Goal: Task Accomplishment & Management: Use online tool/utility

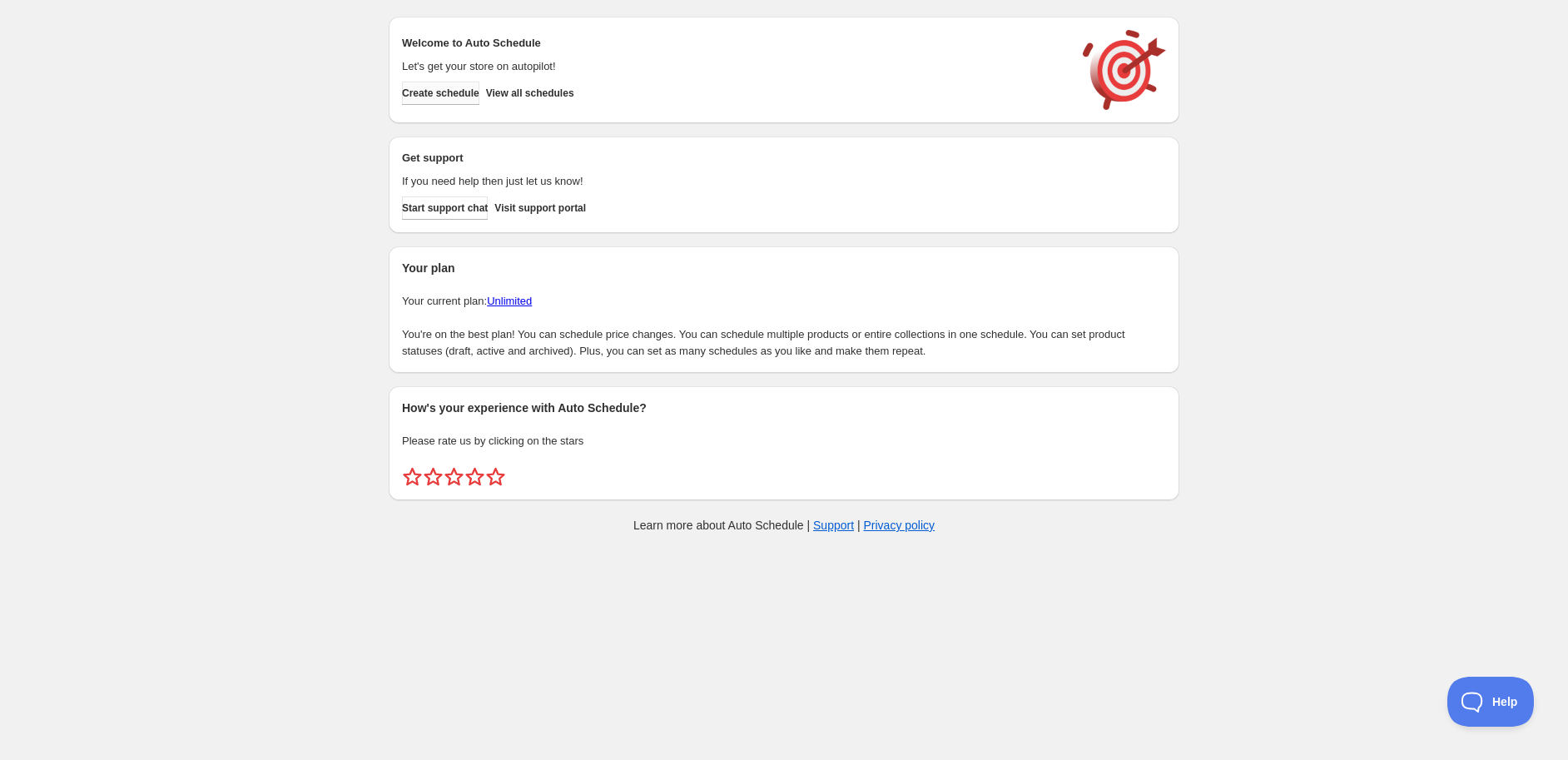
click at [463, 90] on span "Create schedule" at bounding box center [441, 93] width 78 height 13
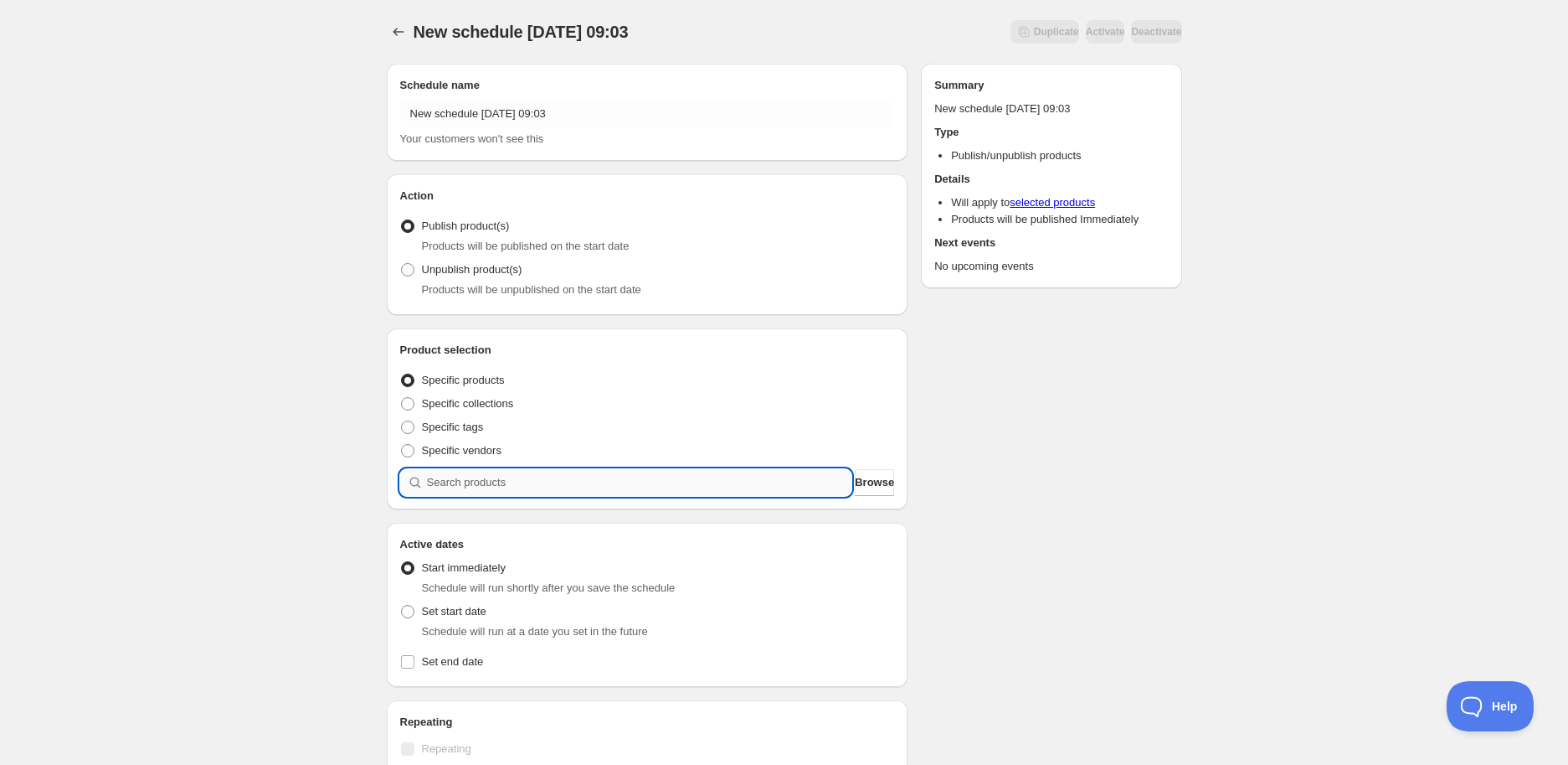
click at [546, 485] on input "search" at bounding box center [640, 482] width 426 height 27
paste input "STK010109"
type input "STK010109"
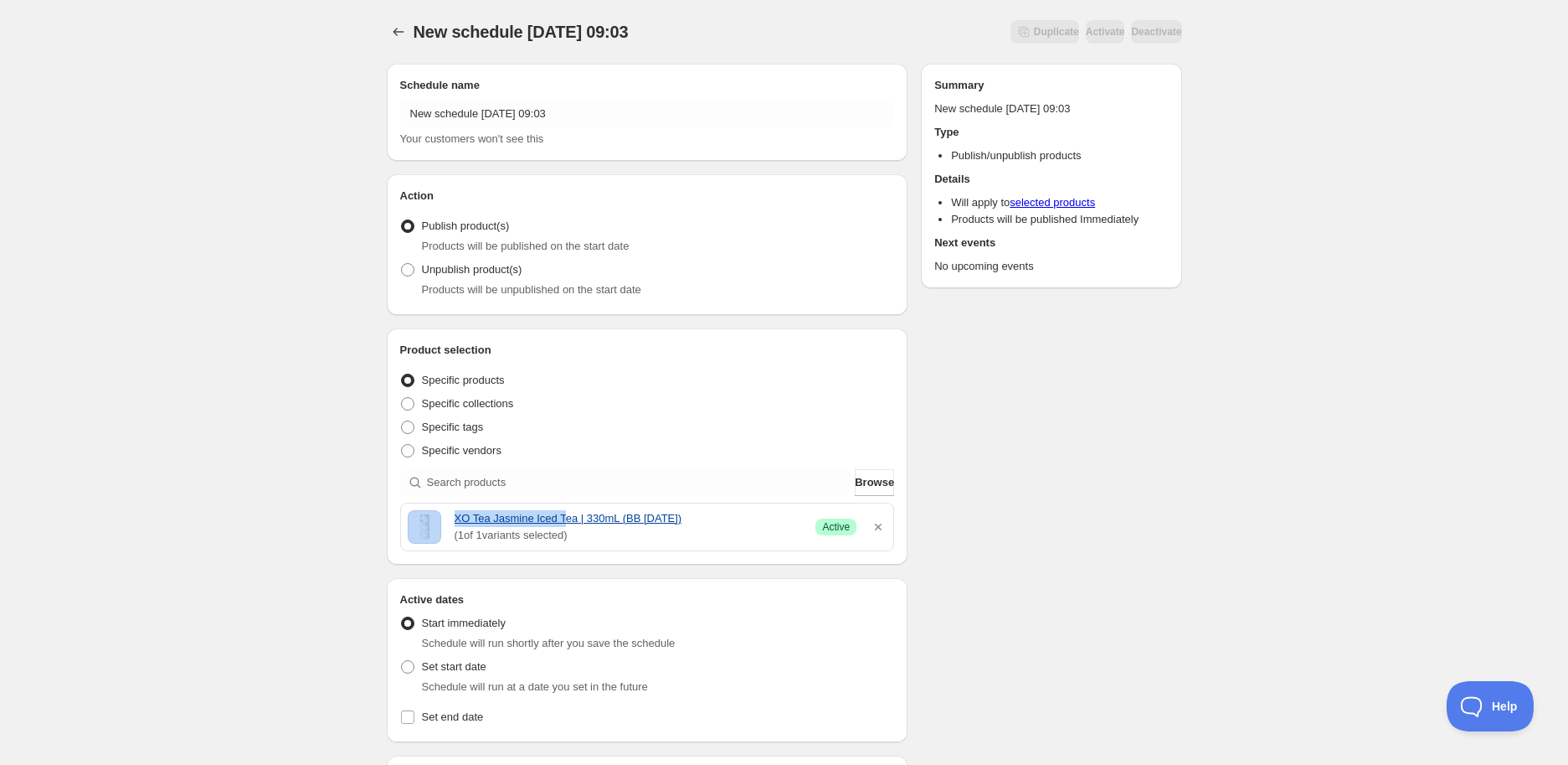
drag, startPoint x: 447, startPoint y: 519, endPoint x: 562, endPoint y: 522, distance: 115.0
click at [562, 522] on div "XO Tea Jasmine Iced Tea | 330mL (BB [DATE]) ( 1 of 1 variants selected) Success…" at bounding box center [647, 527] width 479 height 34
click at [204, 537] on div "New schedule [DATE] 09:03. This page is ready New schedule [DATE] 09:03 Duplica…" at bounding box center [784, 666] width 1568 height 1332
click at [185, 605] on div "New schedule [DATE] 09:03. This page is ready New schedule [DATE] 09:03 Duplica…" at bounding box center [784, 666] width 1568 height 1332
drag, startPoint x: 449, startPoint y: 512, endPoint x: 714, endPoint y: 515, distance: 265.0
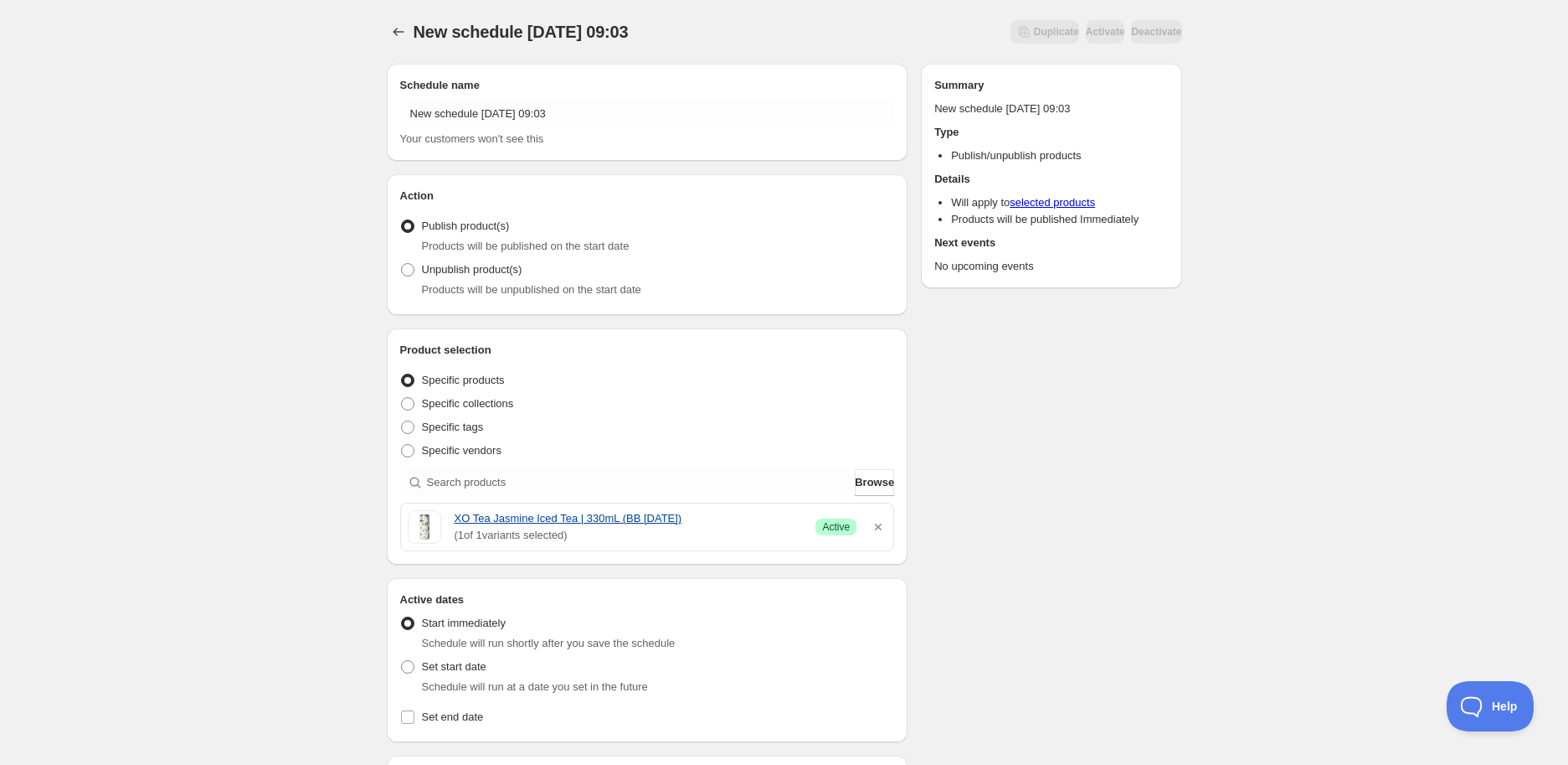
click at [714, 515] on div "XO Tea Jasmine Iced Tea | 330mL (BB [DATE]) ( 1 of 1 variants selected) Success…" at bounding box center [647, 527] width 479 height 34
copy link "XO Tea Jasmine Iced Tea | 330mL (BB [DATE])"
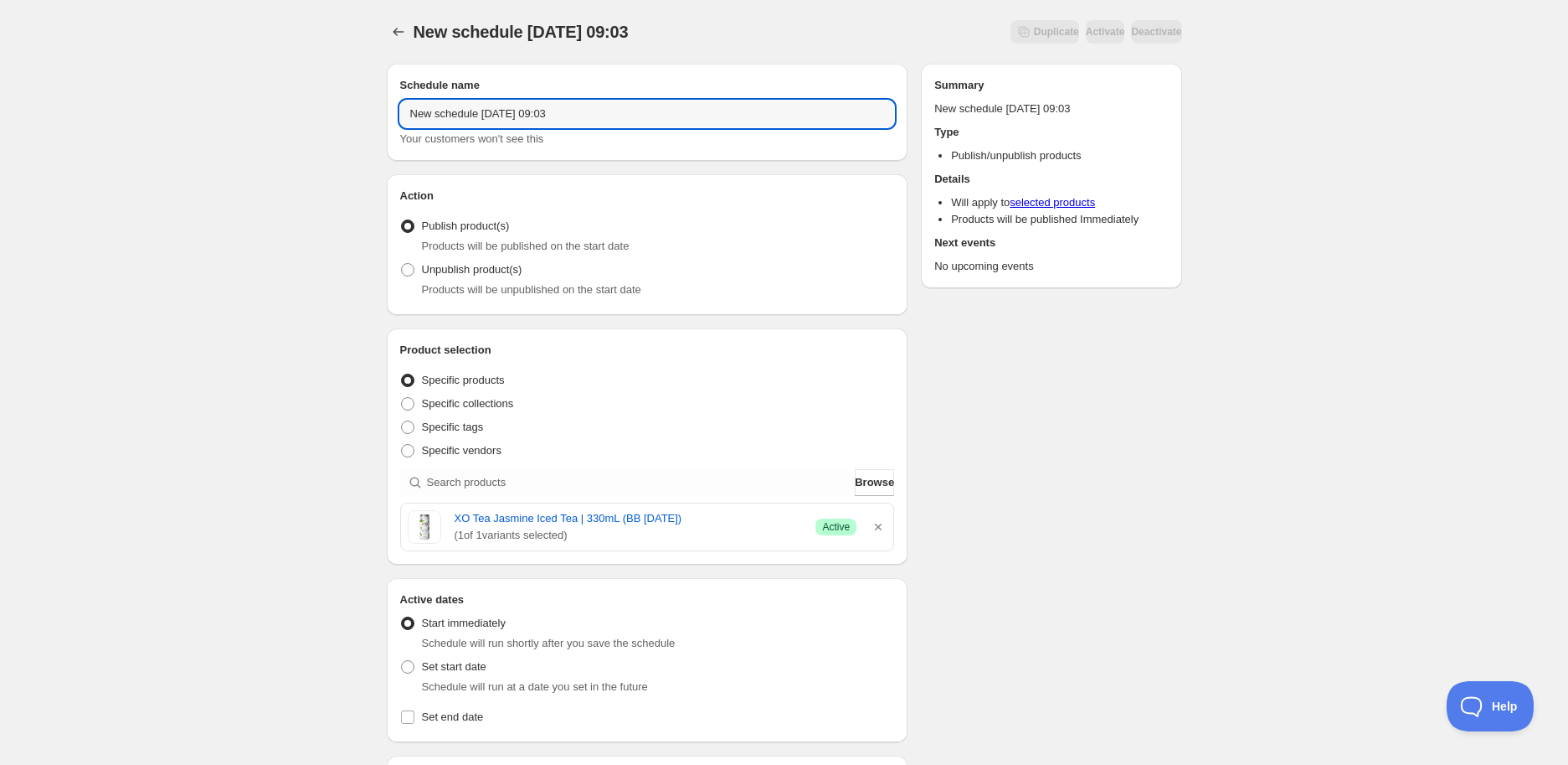
drag, startPoint x: 603, startPoint y: 112, endPoint x: 118, endPoint y: 77, distance: 486.3
click at [118, 77] on div "New schedule [DATE] 09:03. This page is ready New schedule [DATE] 09:03 Duplica…" at bounding box center [784, 666] width 1568 height 1332
paste input "XO Tea Jasmine Iced Tea | 330mL (BB [DATE])"
type input "XO Tea Jasmine Iced Tea | 330mL (BB [DATE])"
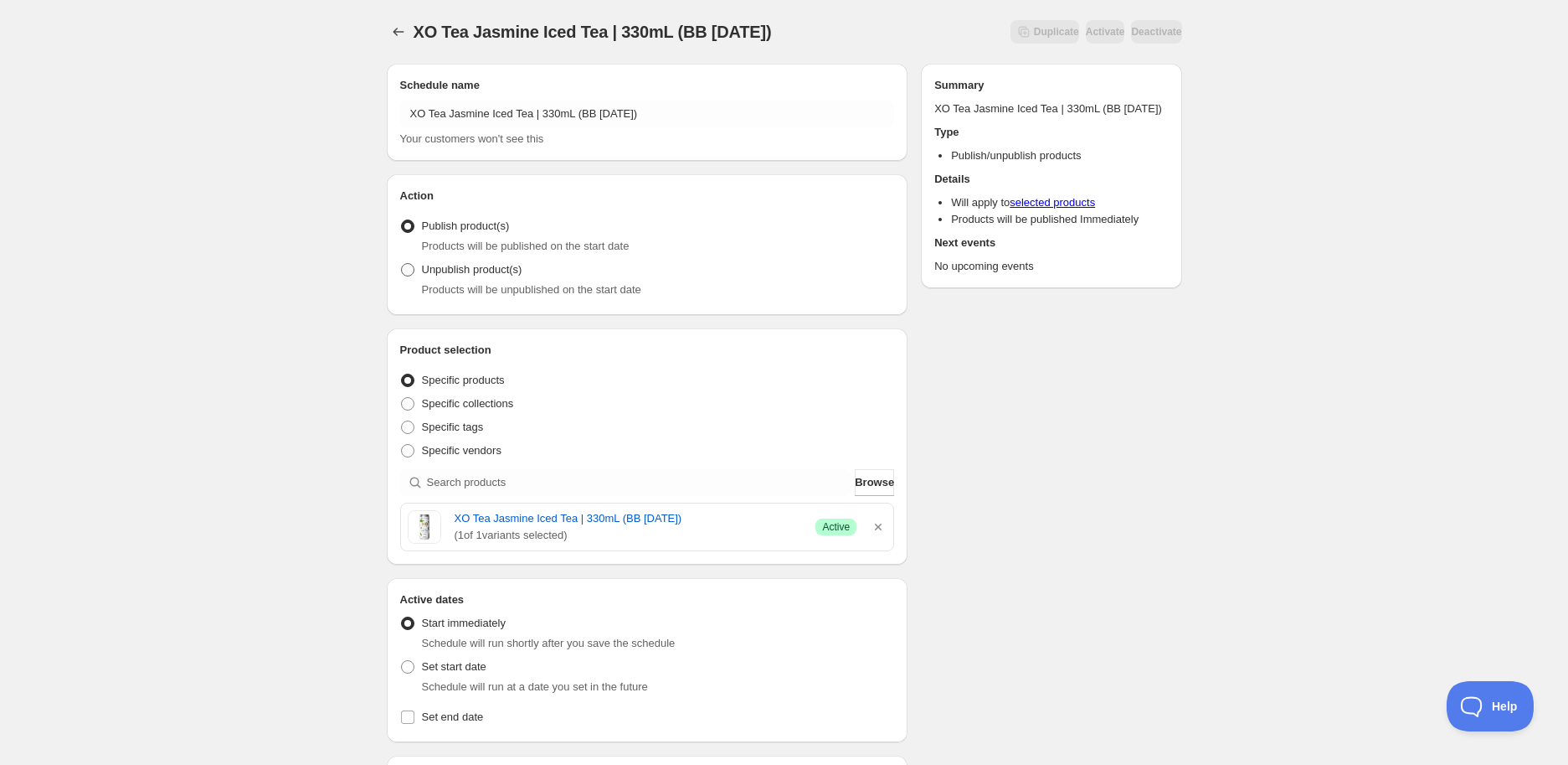
click at [489, 275] on span "Unpublish product(s)" at bounding box center [473, 269] width 101 height 13
click at [402, 264] on input "Unpublish product(s)" at bounding box center [401, 263] width 1 height 1
radio input "true"
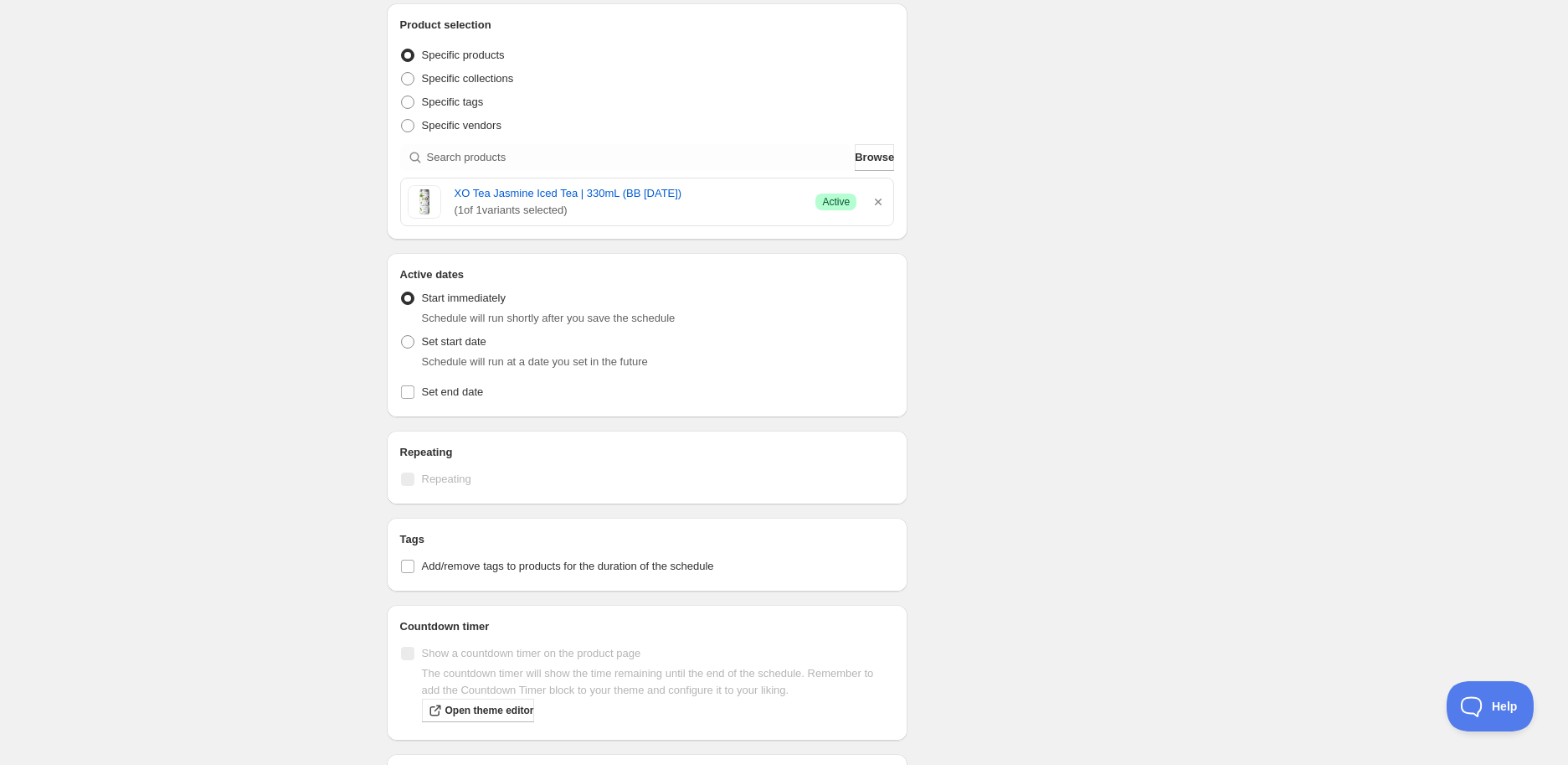
scroll to position [372, 0]
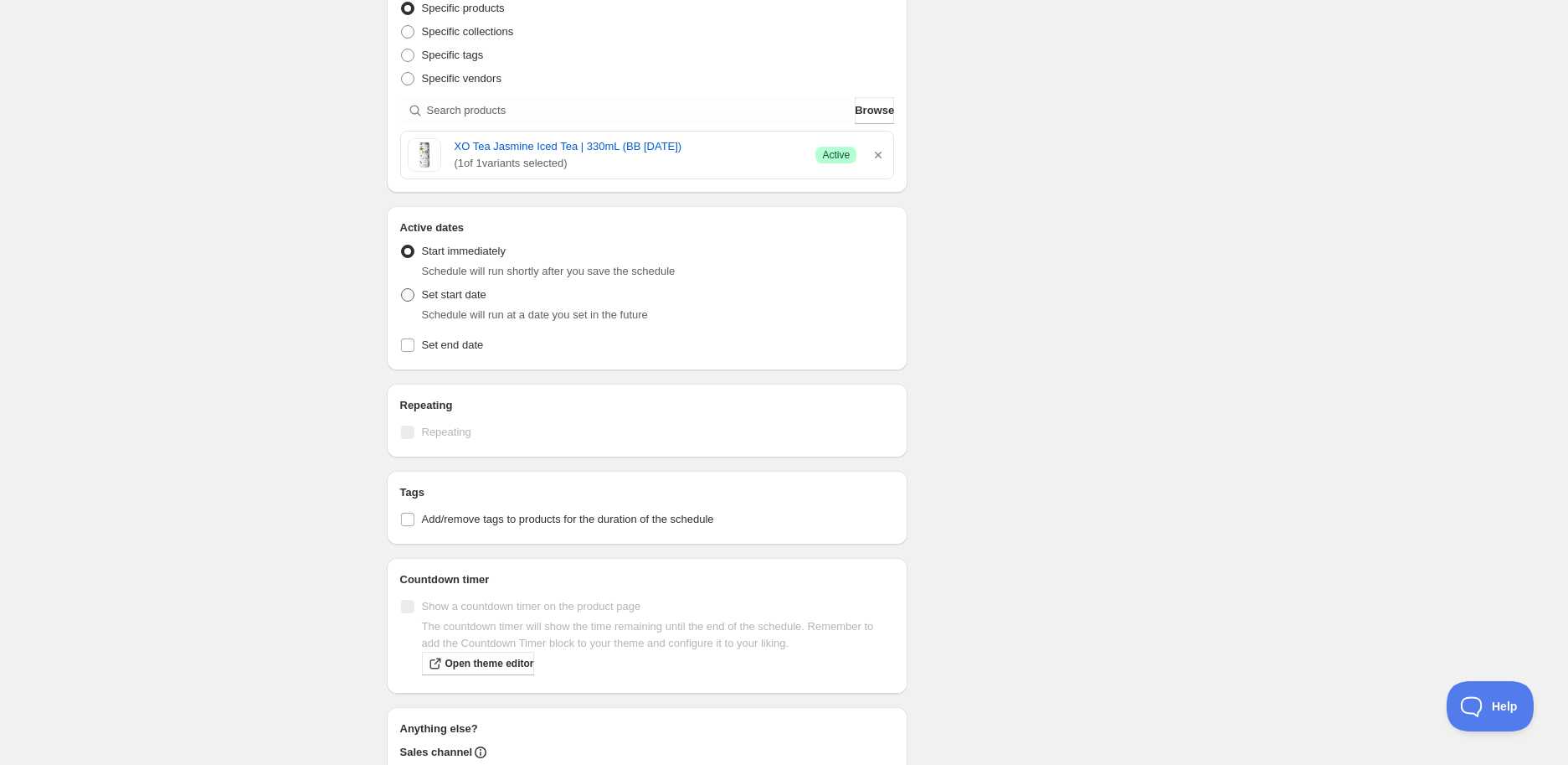
click at [474, 301] on span "Set start date" at bounding box center [454, 294] width 65 height 13
click at [402, 289] on input "Set start date" at bounding box center [401, 288] width 1 height 1
radio input "true"
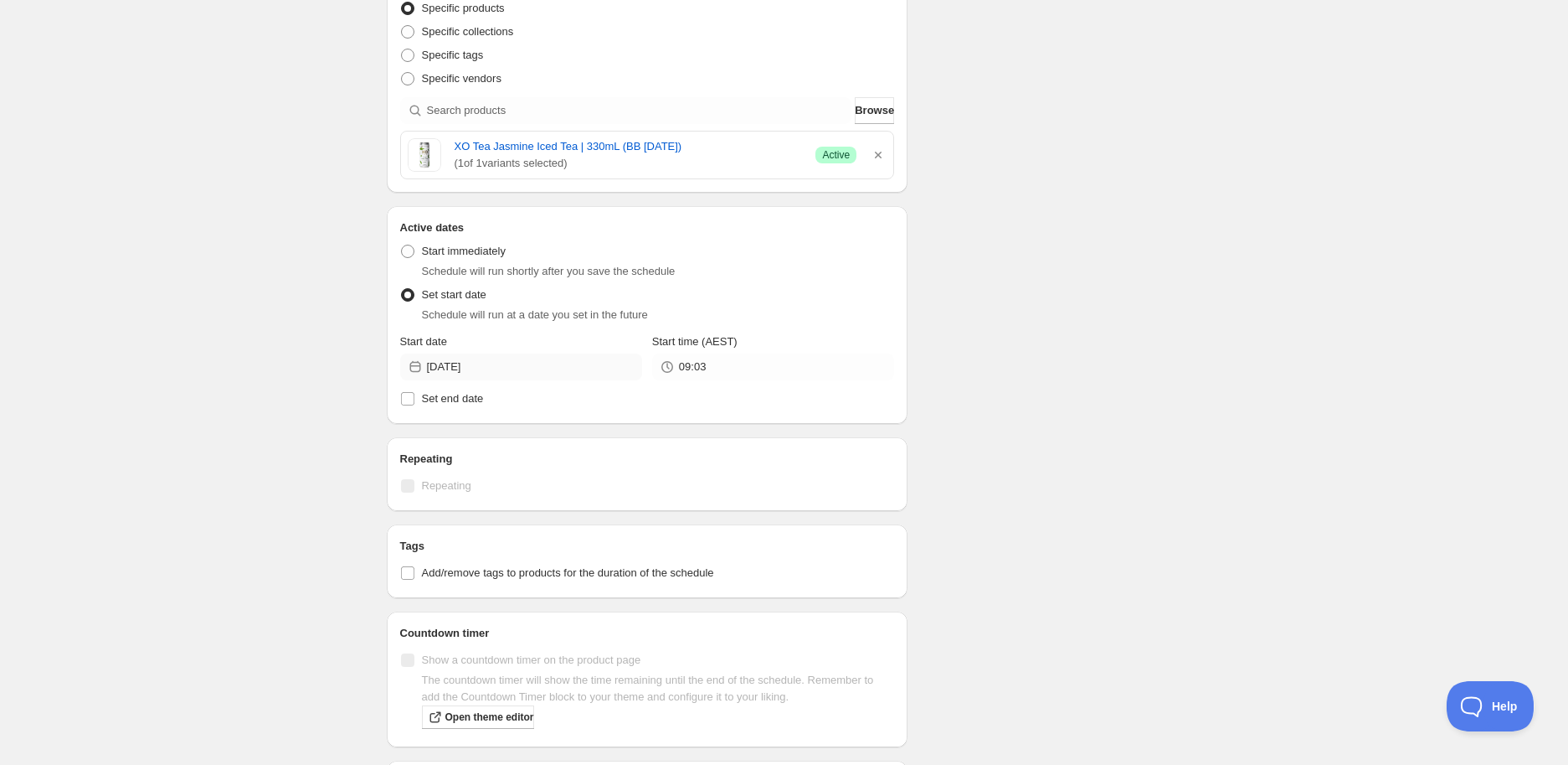
scroll to position [464, 0]
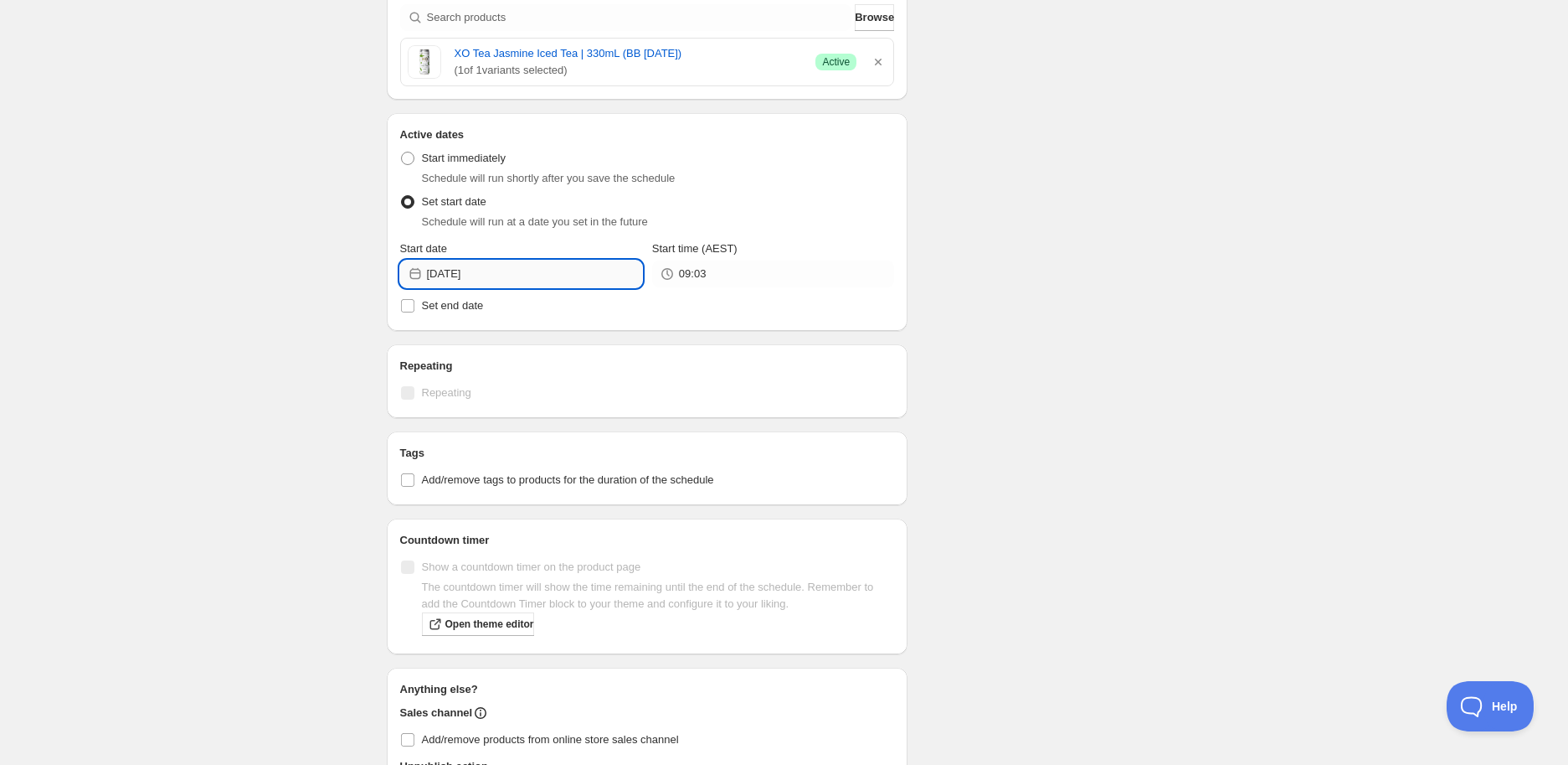
click at [530, 275] on input "[DATE]" at bounding box center [535, 274] width 215 height 27
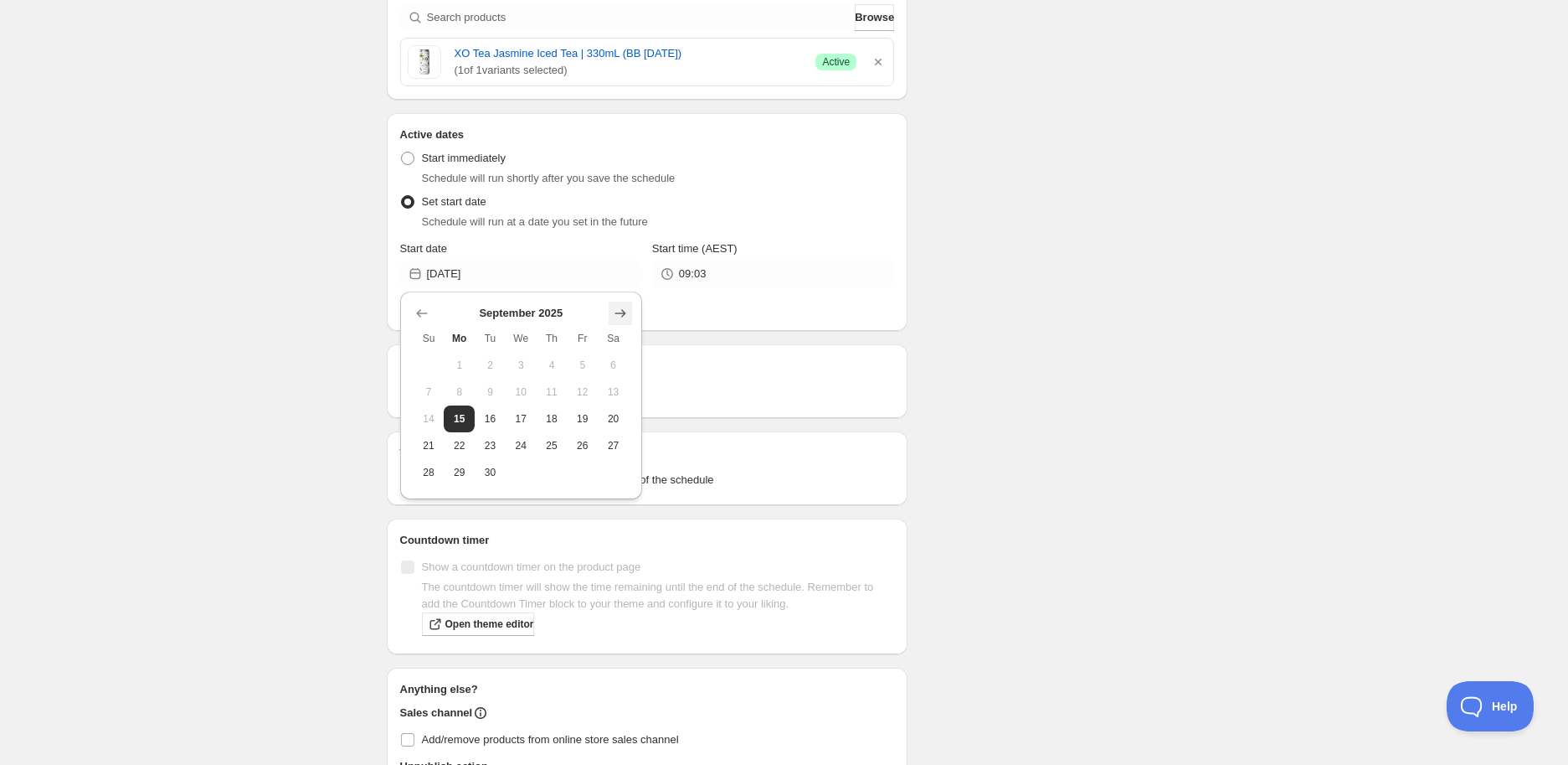
click at [613, 317] on icon "Show next month, October 2025" at bounding box center [620, 313] width 17 height 17
drag, startPoint x: 512, startPoint y: 443, endPoint x: 539, endPoint y: 422, distance: 34.2
click at [513, 442] on span "22" at bounding box center [520, 446] width 18 height 13
type input "[DATE]"
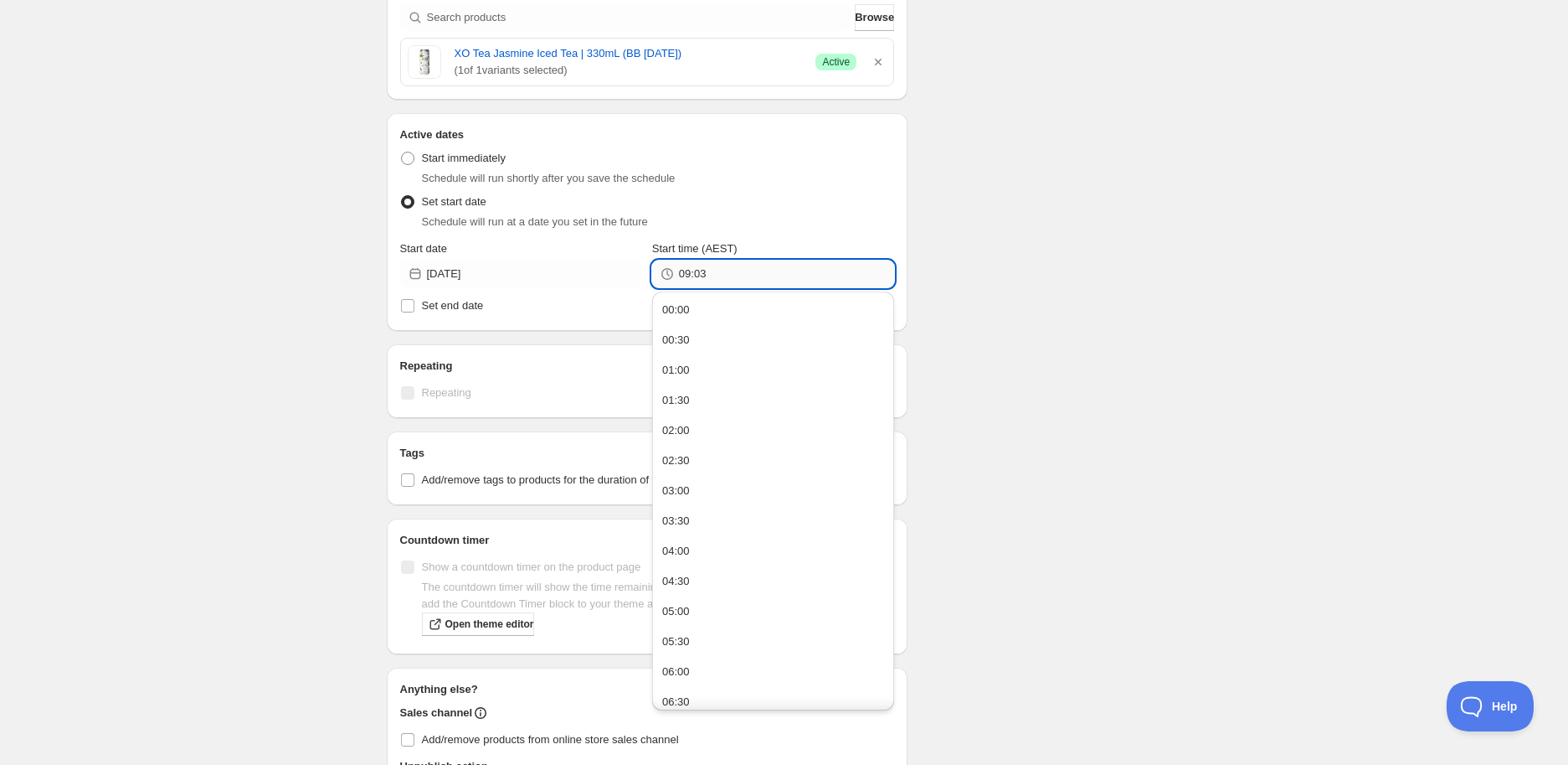
click at [690, 285] on input "09:03" at bounding box center [787, 274] width 215 height 27
click at [687, 605] on div "05:00" at bounding box center [676, 611] width 28 height 17
type input "05:00"
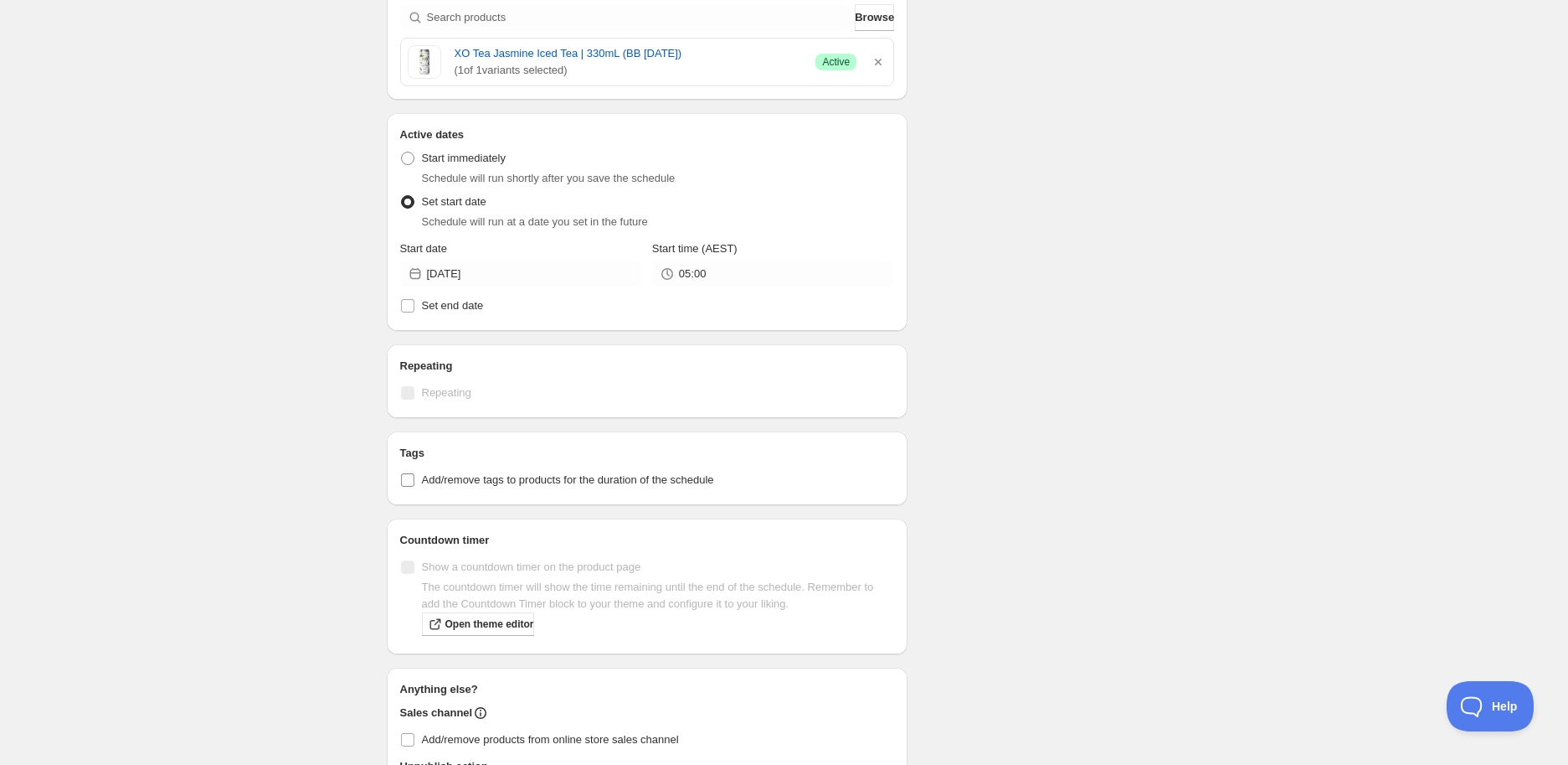
click at [625, 482] on span "Add/remove tags to products for the duration of the schedule" at bounding box center [568, 479] width 292 height 13
click at [415, 482] on input "Add/remove tags to products for the duration of the schedule" at bounding box center [408, 479] width 13 height 13
checkbox input "true"
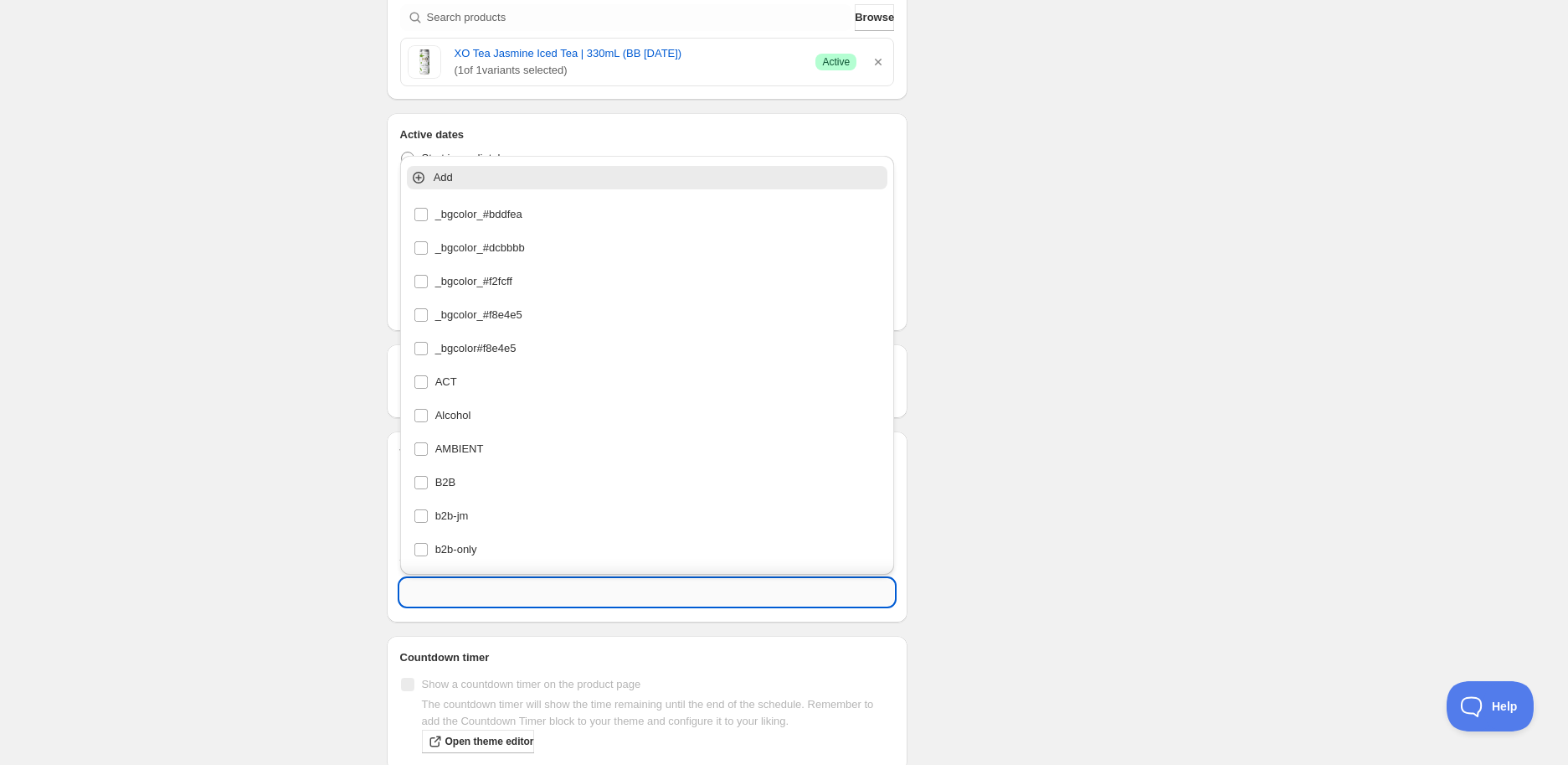
click at [581, 594] on input "text" at bounding box center [647, 592] width 494 height 27
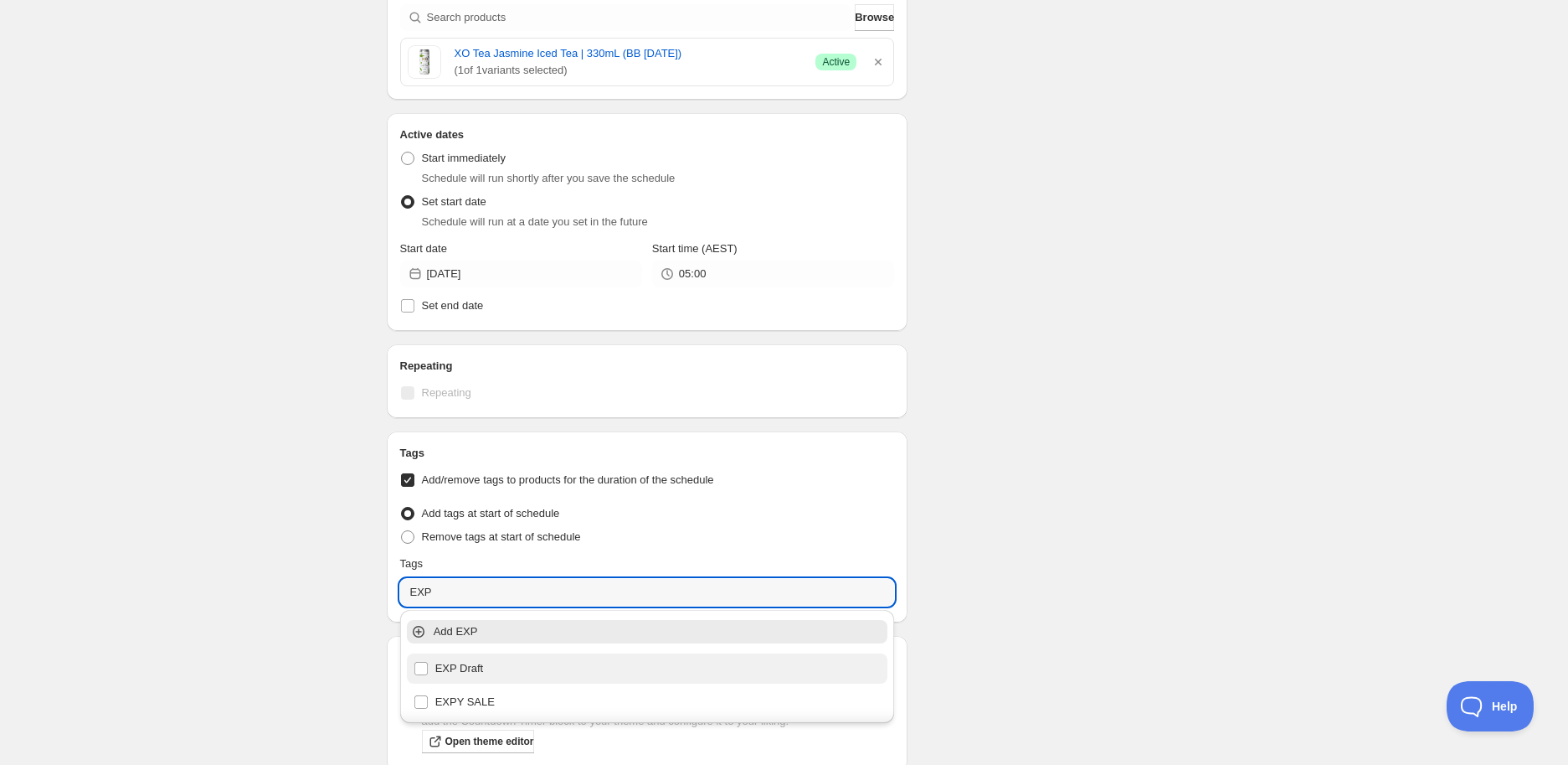
click at [604, 670] on div "EXP Draft" at bounding box center [647, 668] width 468 height 24
type input "EXP Draft"
checkbox input "true"
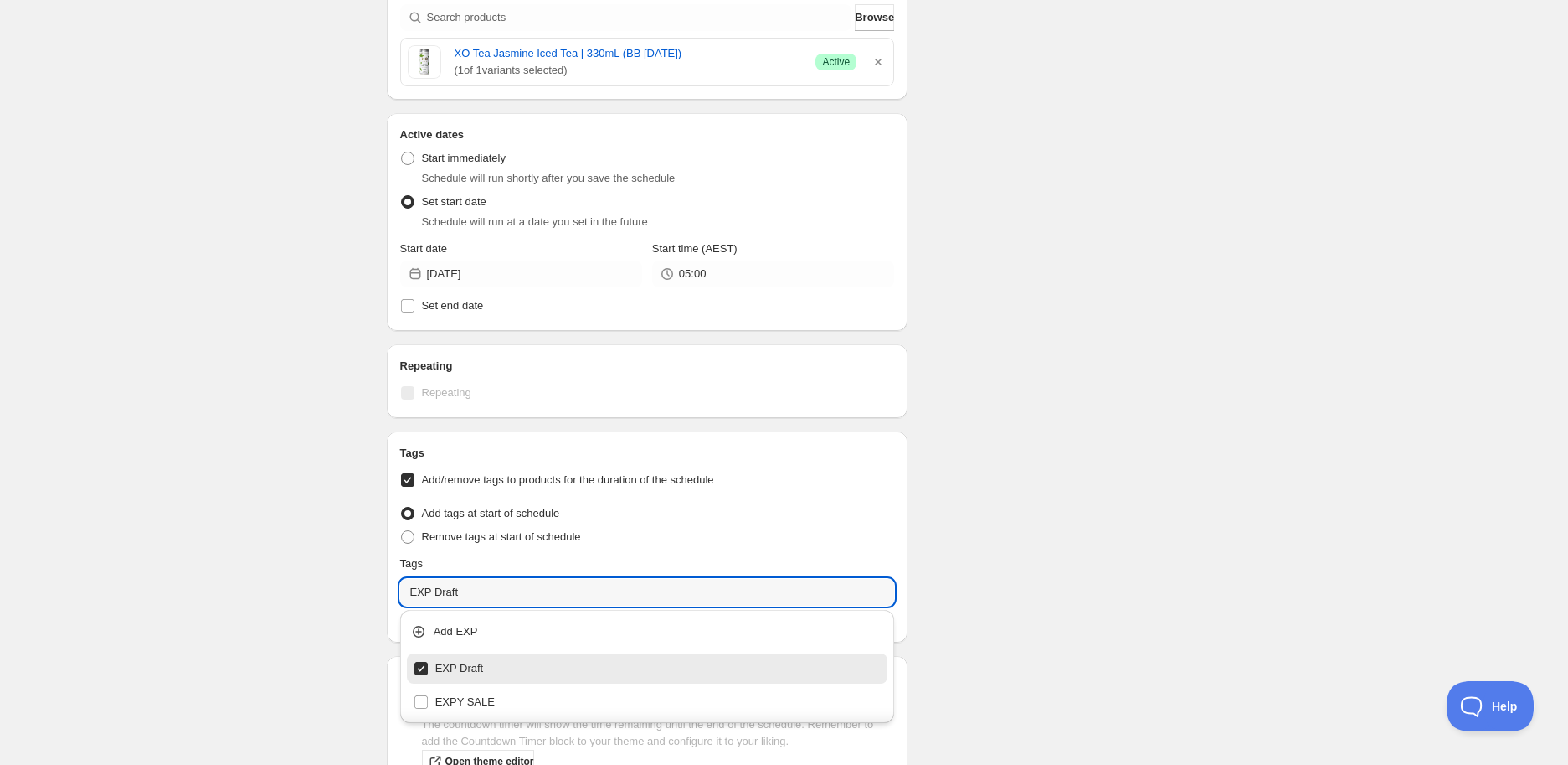
type input "EXP Draft"
click at [1076, 530] on div "Schedule name XO Tea Jasmine Iced Tea | 330mL (BB [DATE]) Your customers won't …" at bounding box center [777, 302] width 808 height 1435
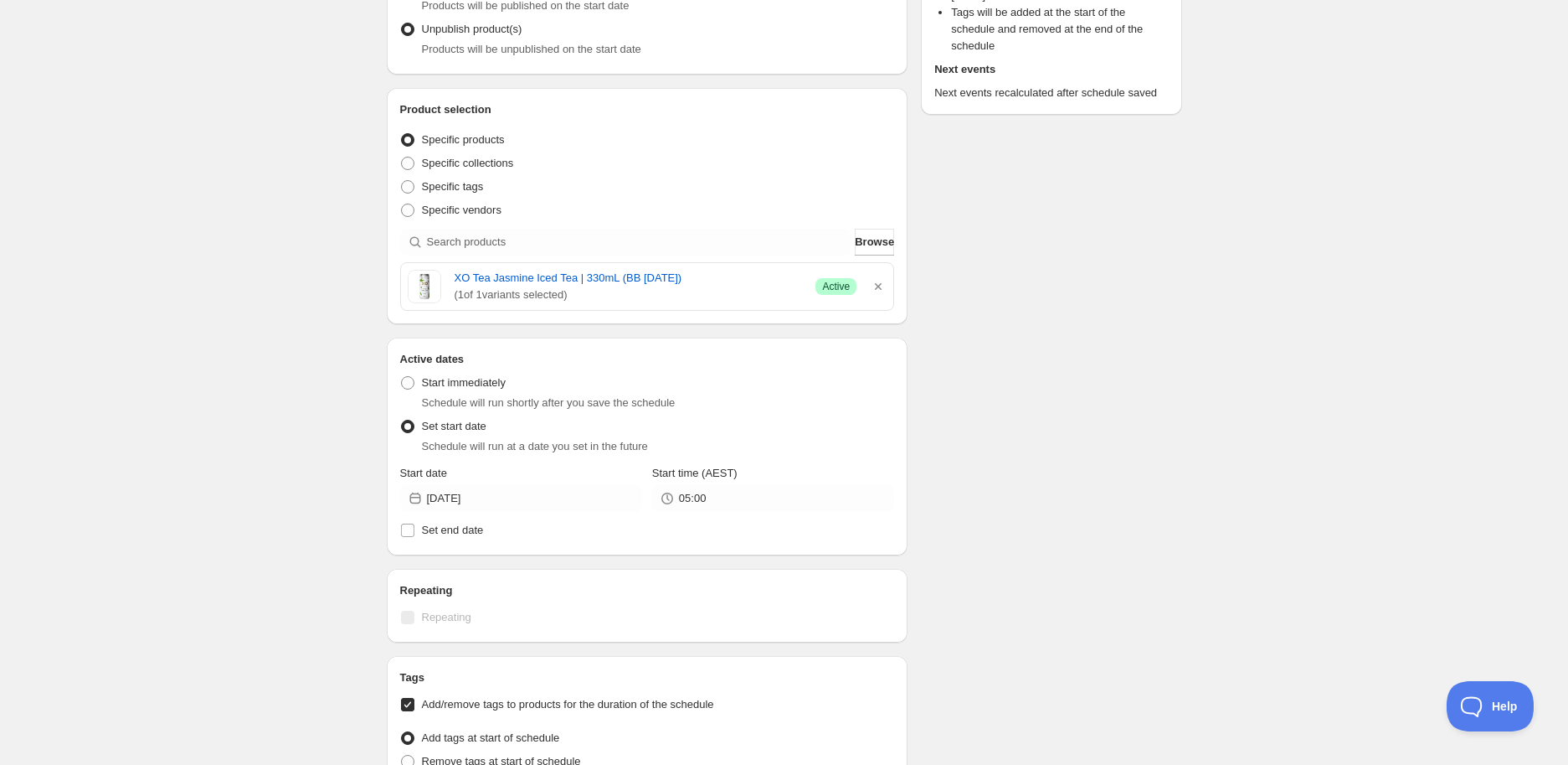
scroll to position [0, 0]
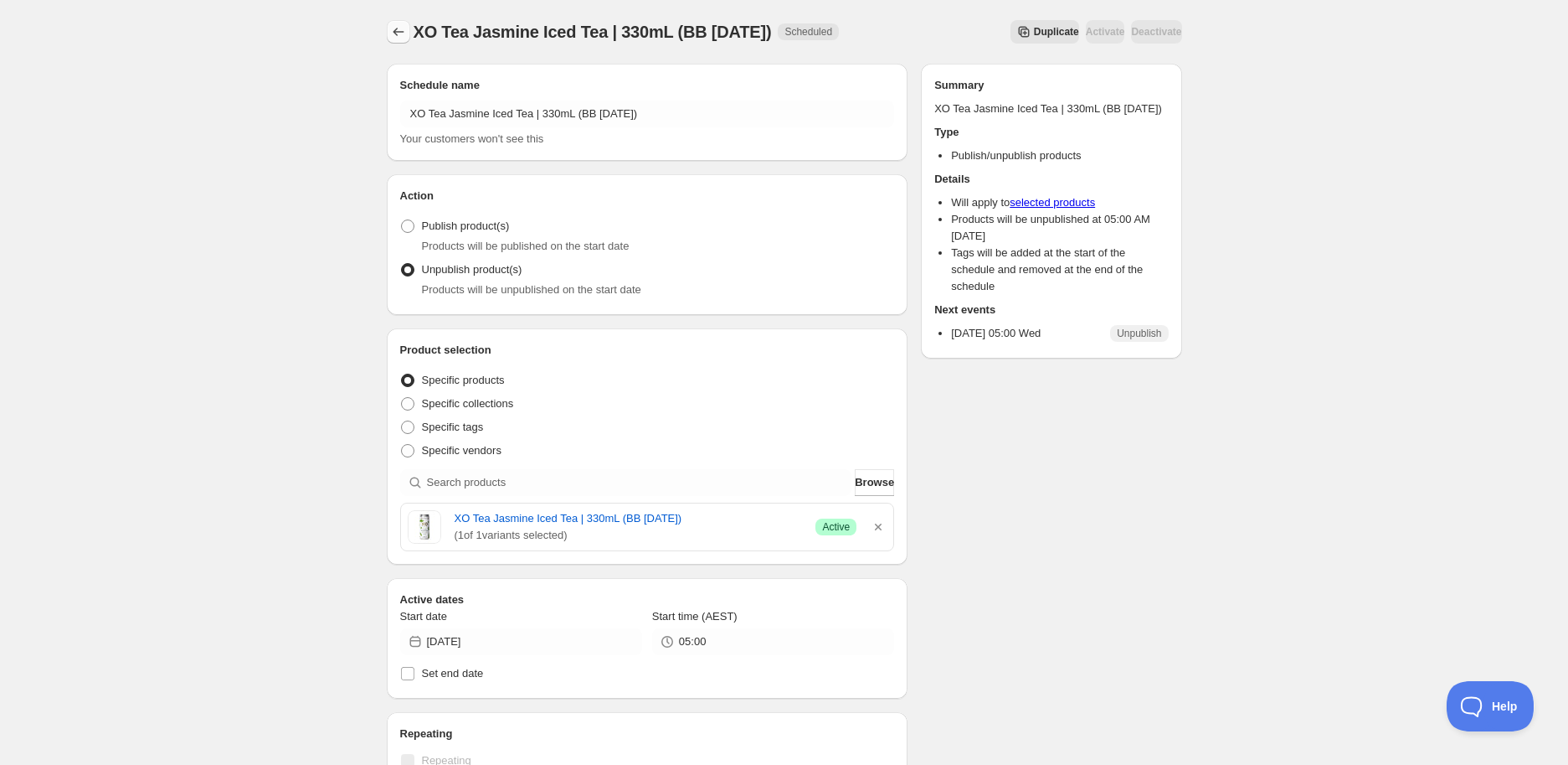
click at [390, 29] on icon "Schedules" at bounding box center [399, 32] width 17 height 17
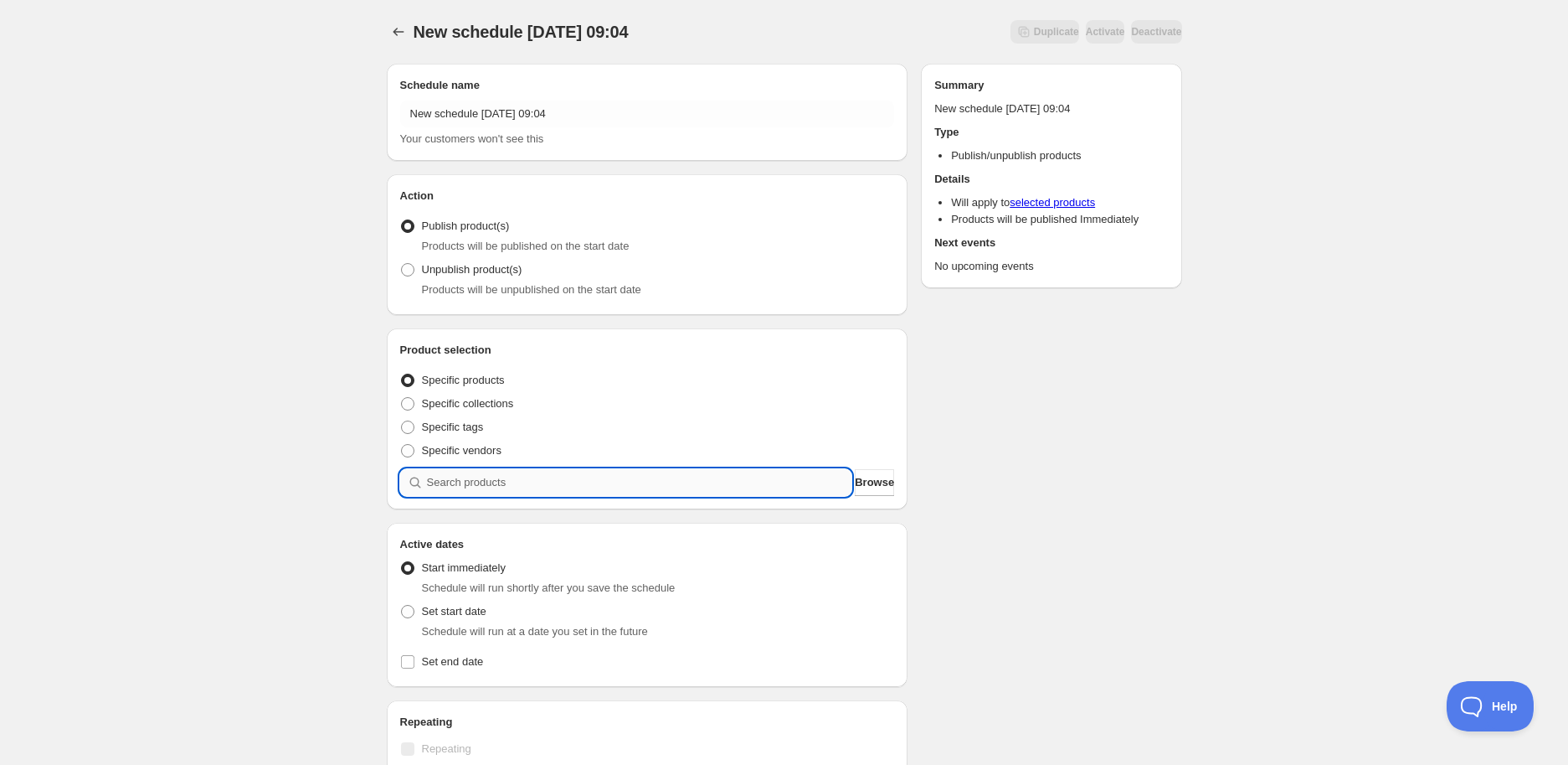
click at [569, 474] on input "search" at bounding box center [640, 482] width 426 height 27
paste input "search"
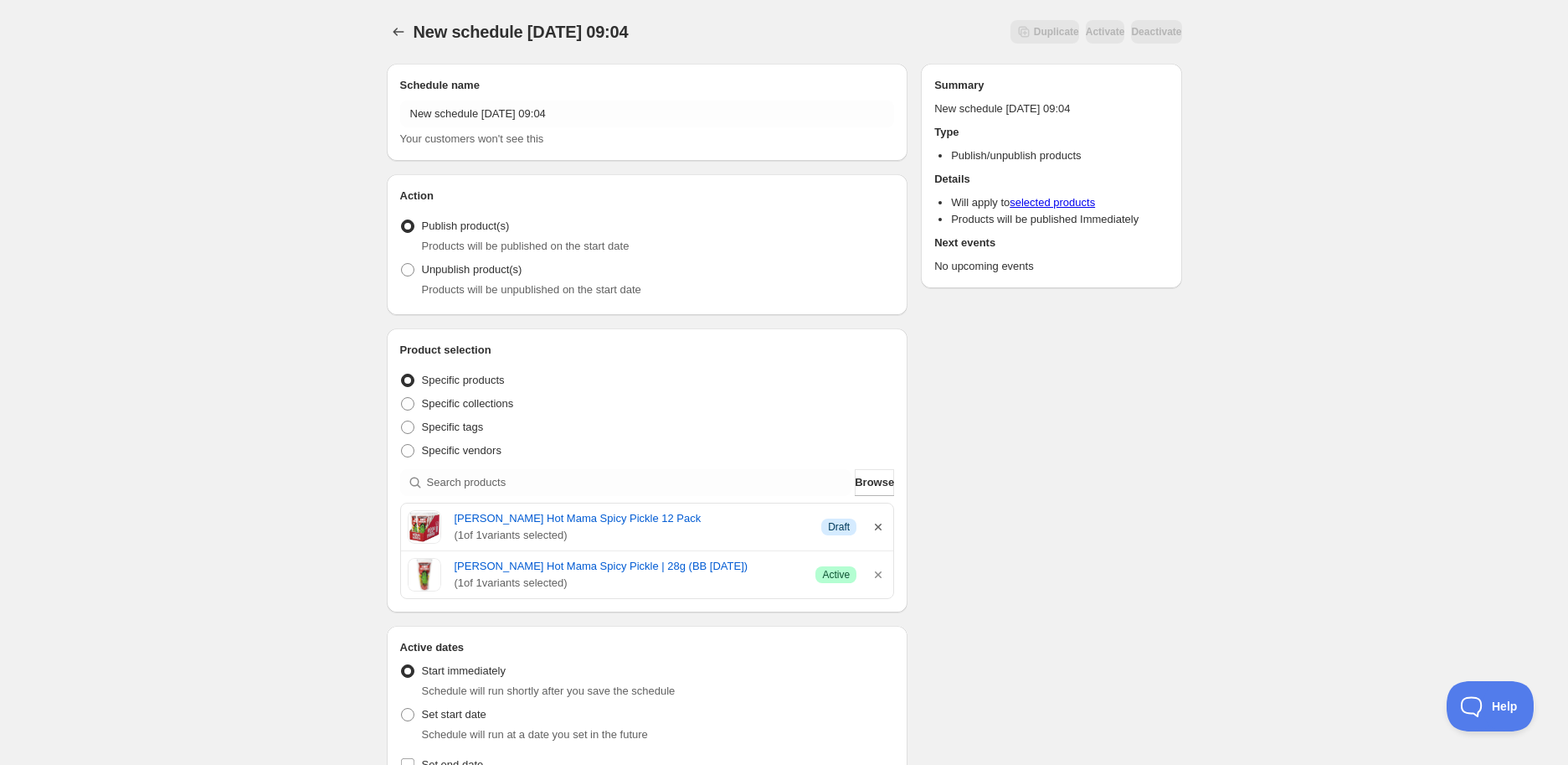
click at [870, 522] on icon "button" at bounding box center [878, 527] width 17 height 17
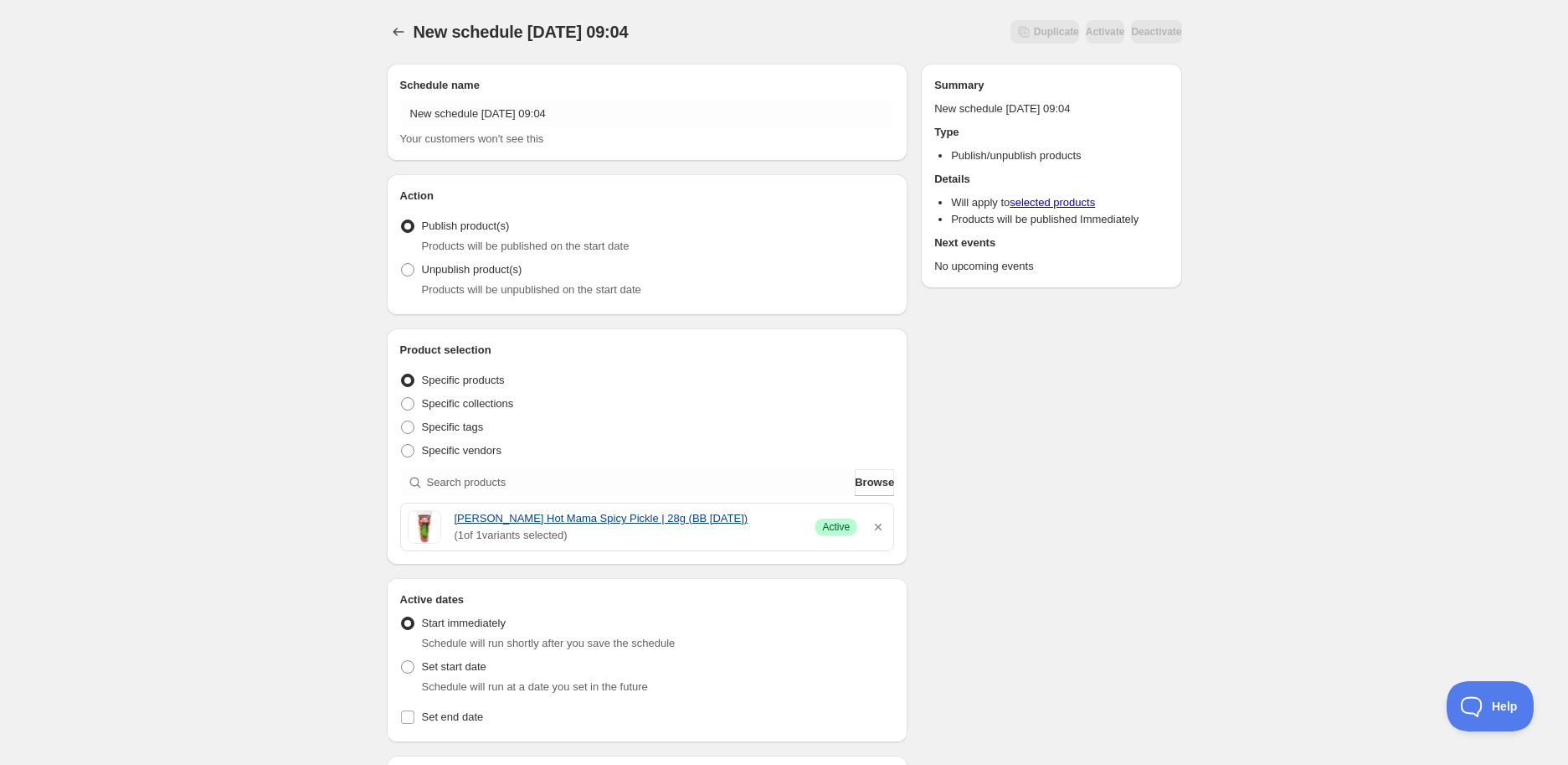
drag, startPoint x: 499, startPoint y: 522, endPoint x: 778, endPoint y: 522, distance: 279.0
click at [778, 522] on div "[PERSON_NAME] Hot Mama Spicy Pickle | 28g (BB [DATE]) ( 1 of 1 variants selecte…" at bounding box center [647, 527] width 479 height 34
copy link "[PERSON_NAME] Hot Mama Spicy Pickle | 28g (BB [DATE])"
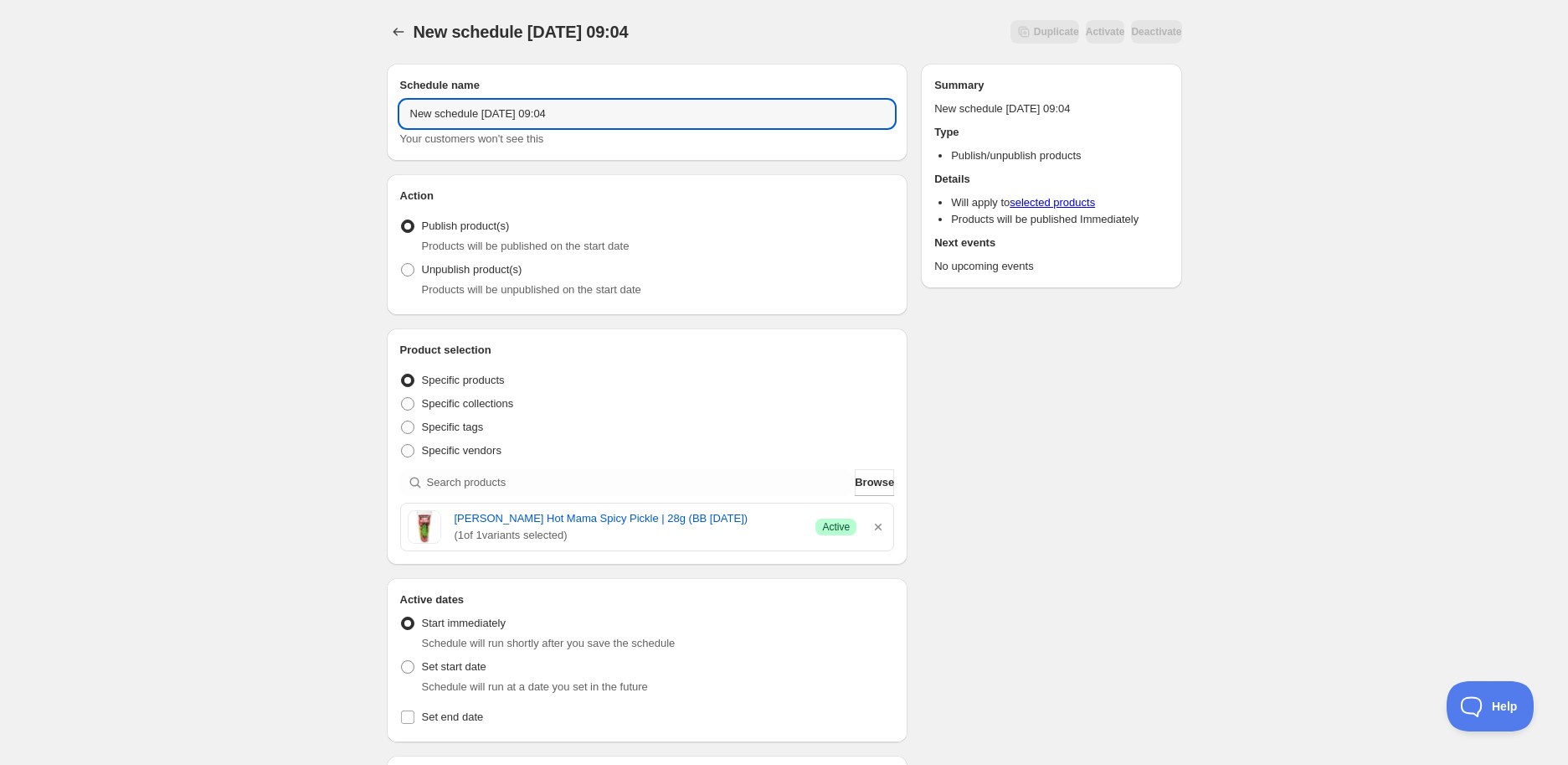
drag, startPoint x: 665, startPoint y: 111, endPoint x: 45, endPoint y: 179, distance: 623.7
click at [45, 179] on div "New schedule [DATE] 09:04. This page is ready New schedule [DATE] 09:04 Duplica…" at bounding box center [784, 666] width 1568 height 1332
paste input "[PERSON_NAME] Hot Mama Spicy Pickle | 28g (BB [DATE])"
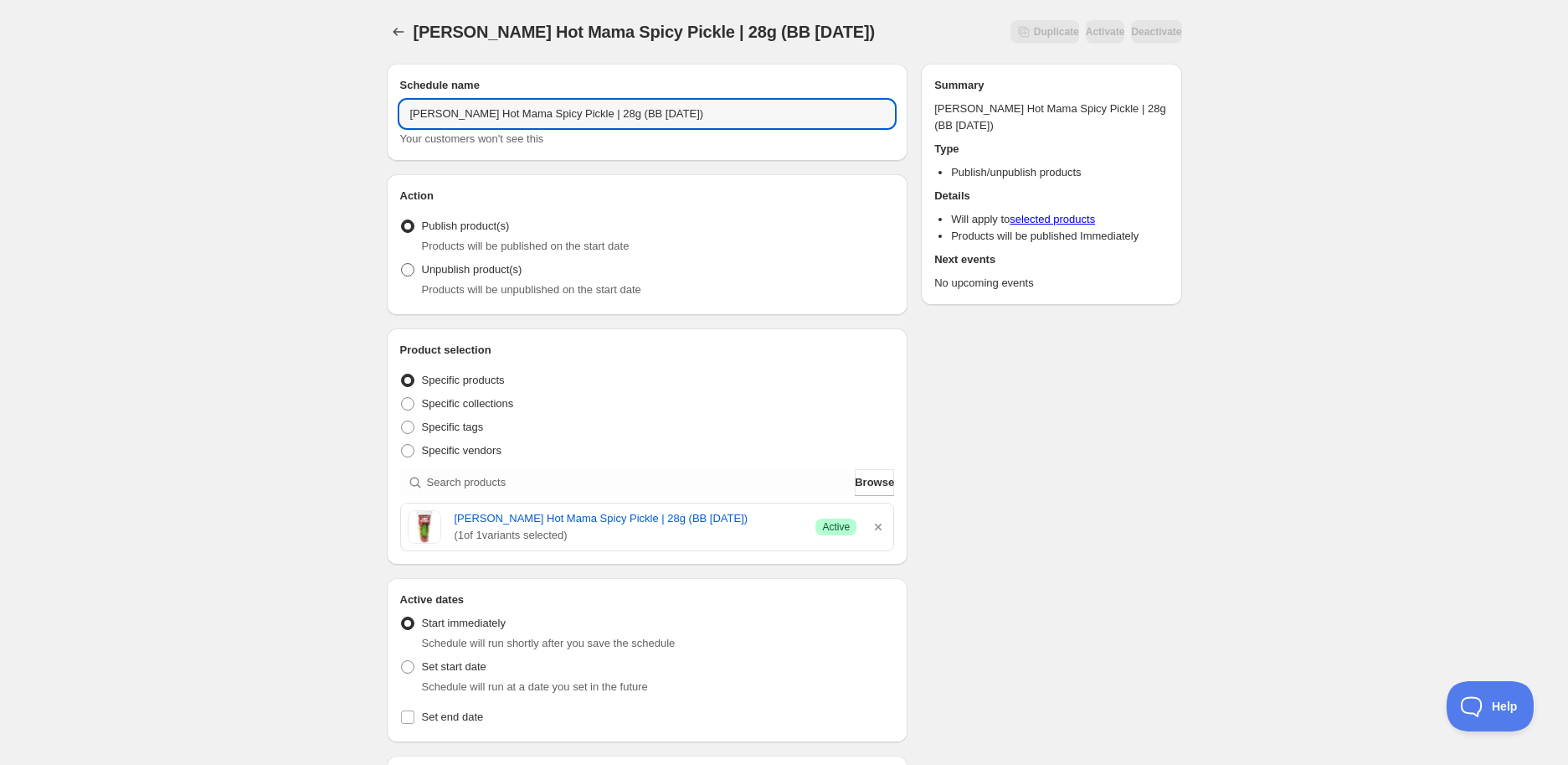
type input "[PERSON_NAME] Hot Mama Spicy Pickle | 28g (BB [DATE])"
click at [464, 275] on span "Unpublish product(s)" at bounding box center [473, 269] width 101 height 13
click at [402, 264] on input "Unpublish product(s)" at bounding box center [401, 263] width 1 height 1
radio input "true"
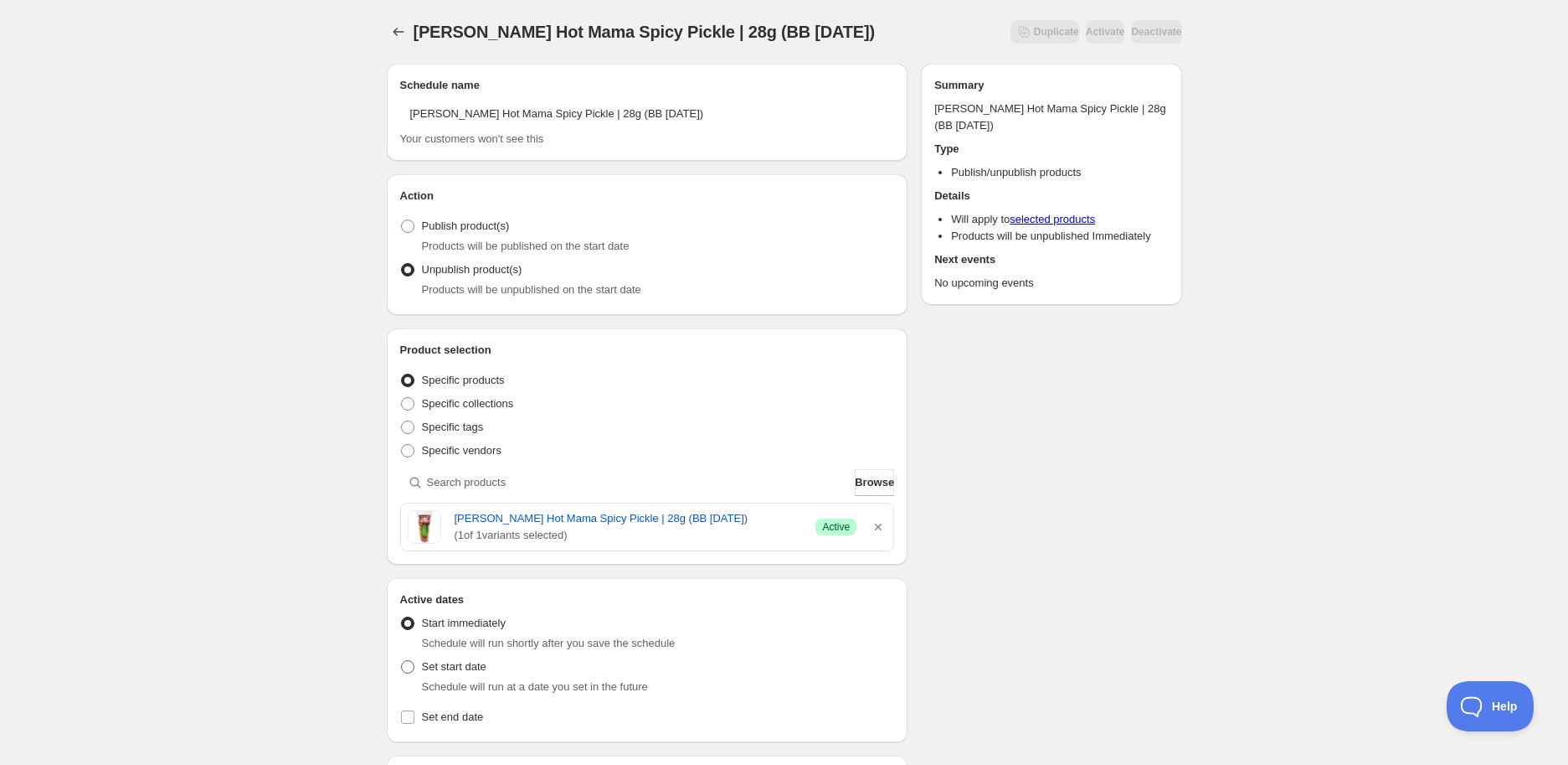
click at [474, 667] on span "Set start date" at bounding box center [454, 666] width 65 height 13
click at [402, 661] on input "Set start date" at bounding box center [401, 660] width 1 height 1
radio input "true"
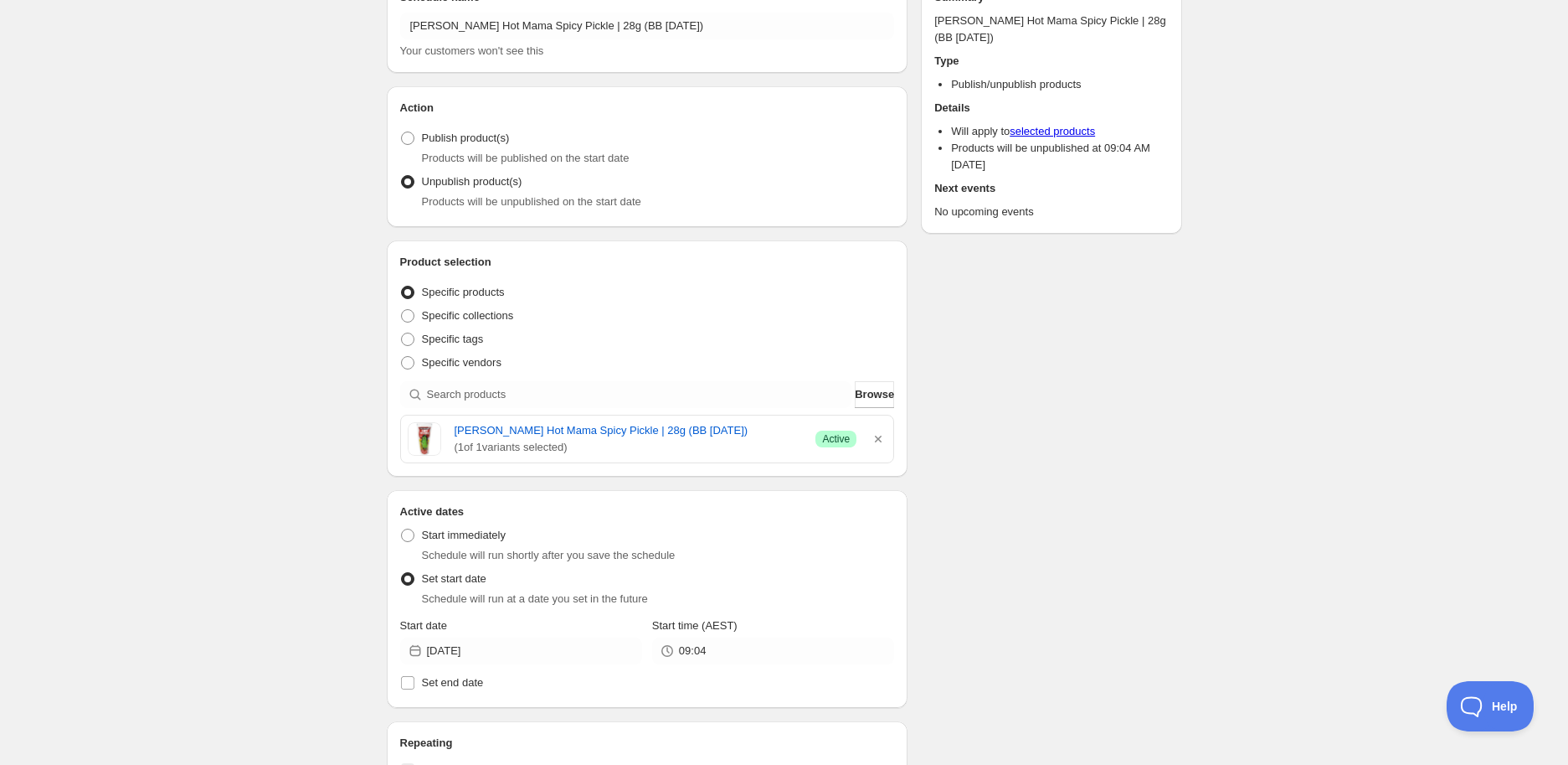
scroll to position [186, 0]
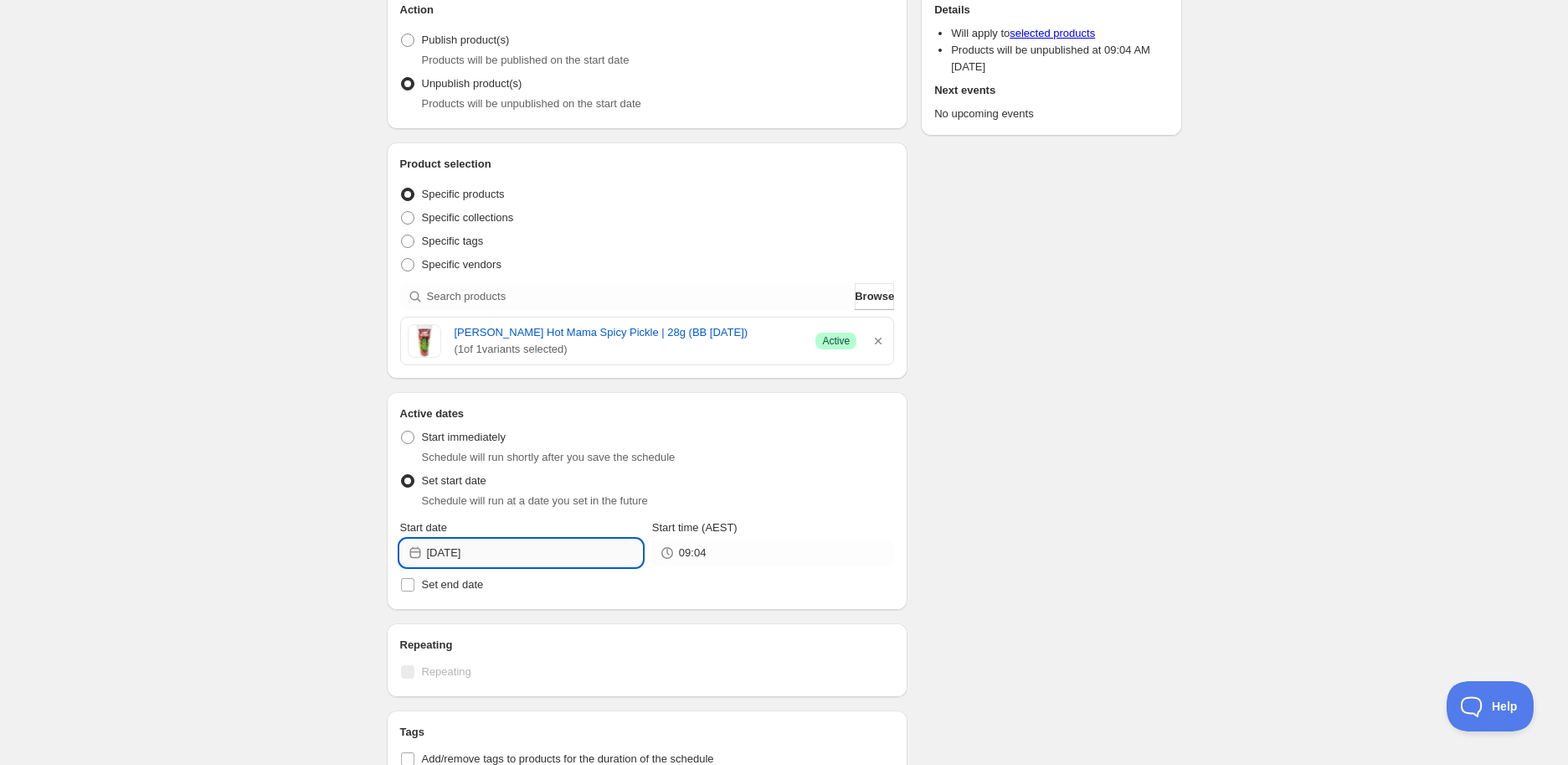
click at [525, 563] on input "[DATE]" at bounding box center [535, 553] width 215 height 27
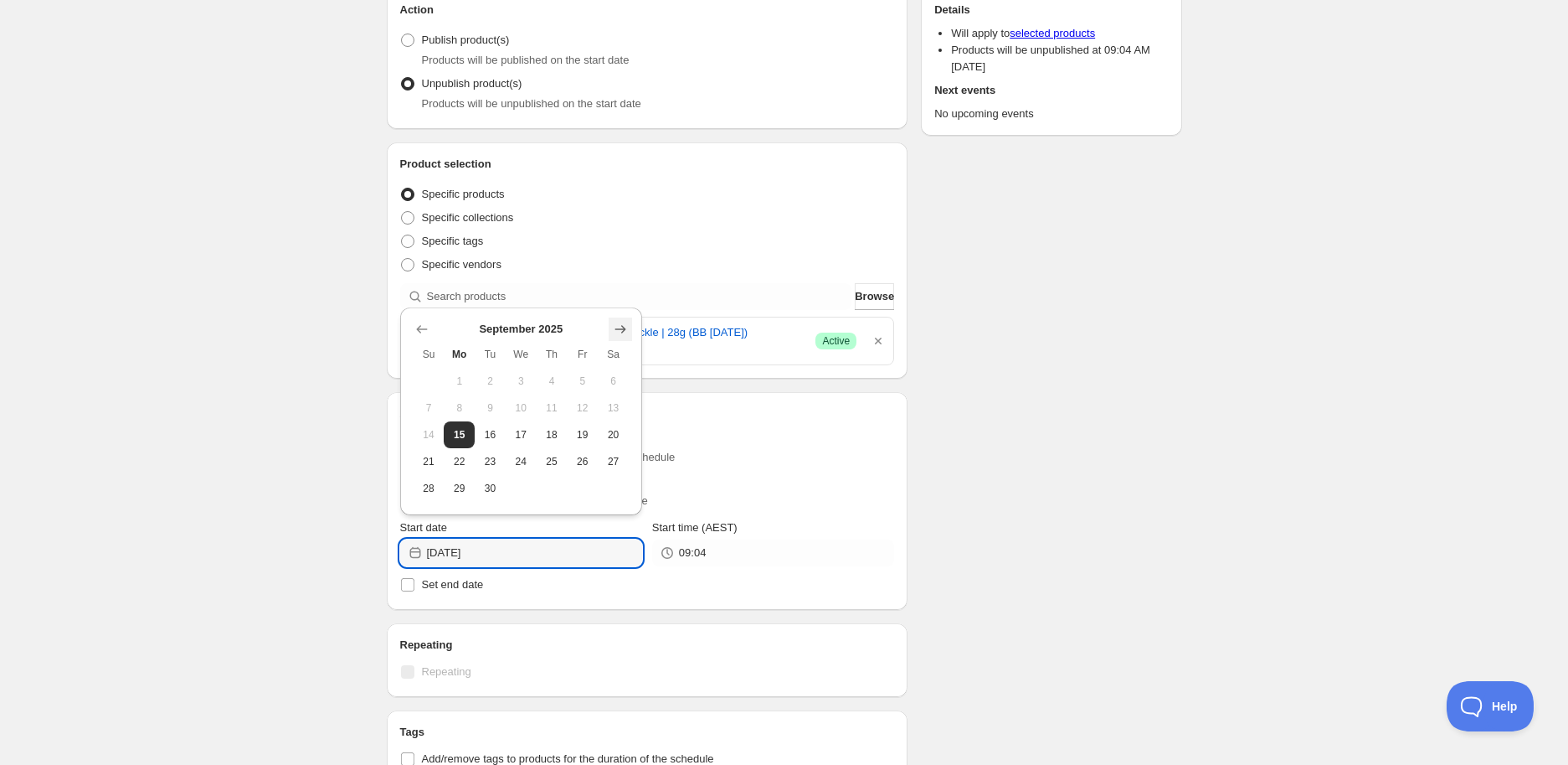
click at [616, 321] on icon "Show next month, October 2025" at bounding box center [620, 329] width 17 height 17
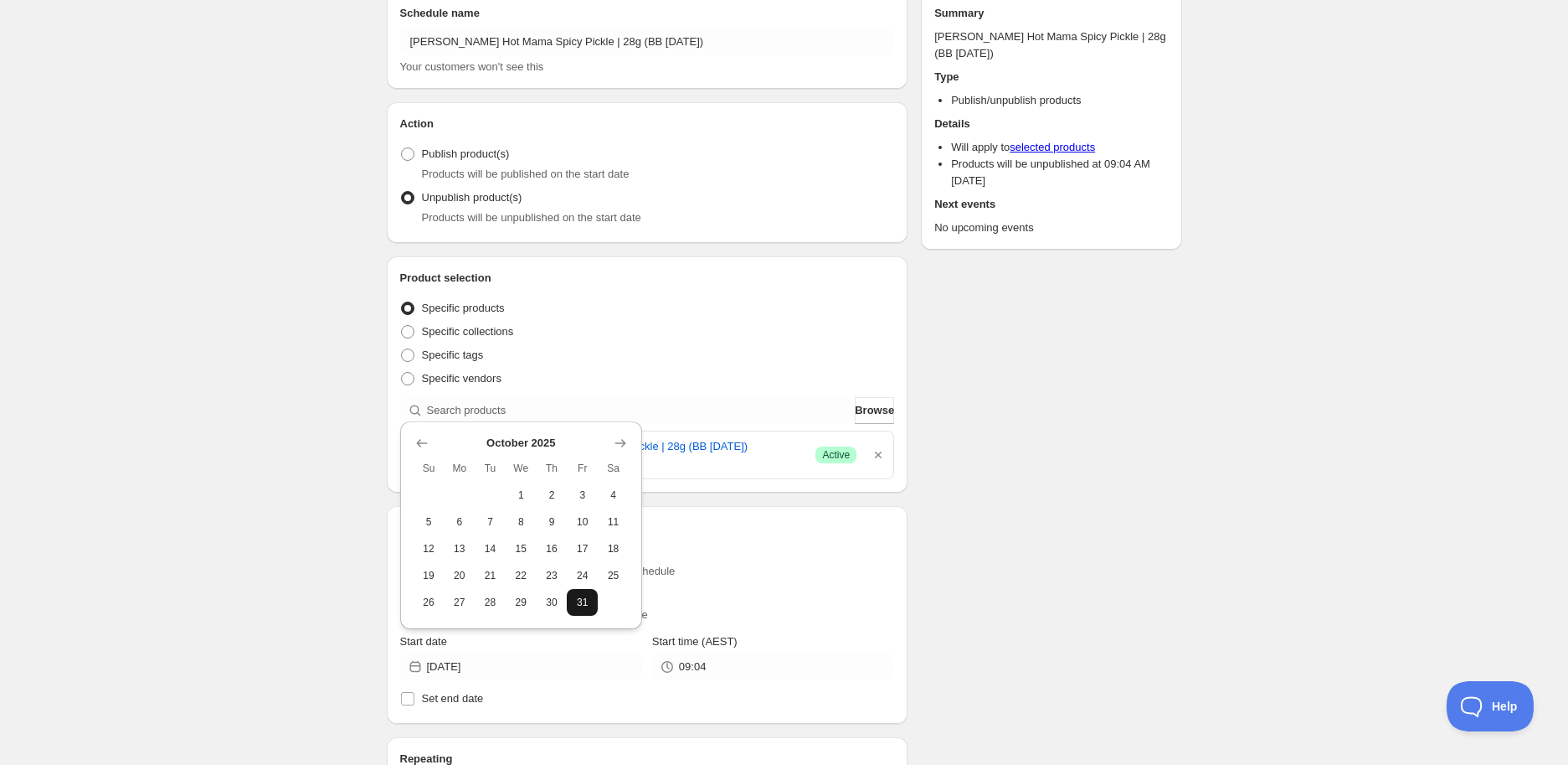
scroll to position [93, 0]
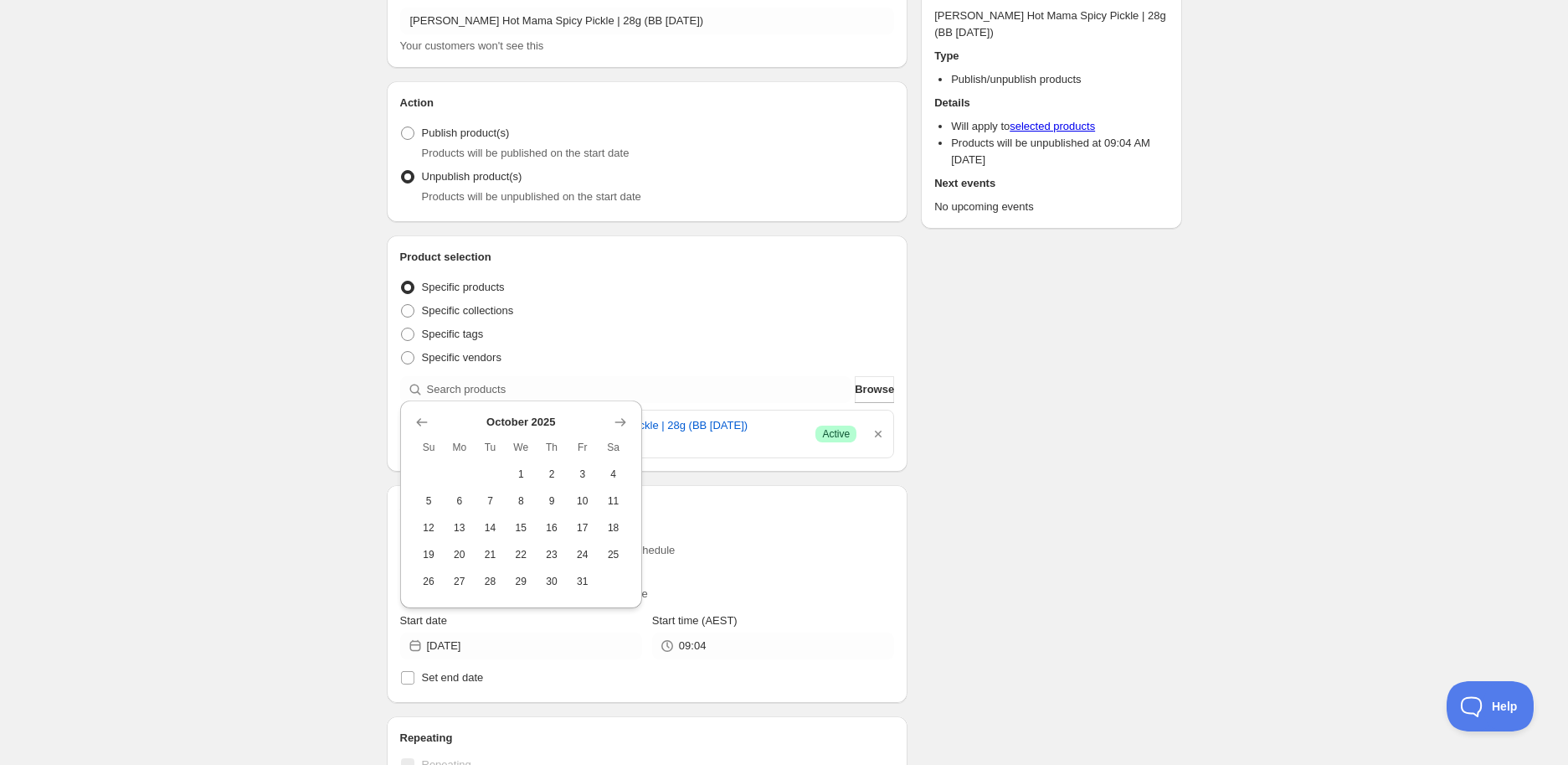
click at [520, 552] on span "22" at bounding box center [520, 554] width 18 height 13
type input "[DATE]"
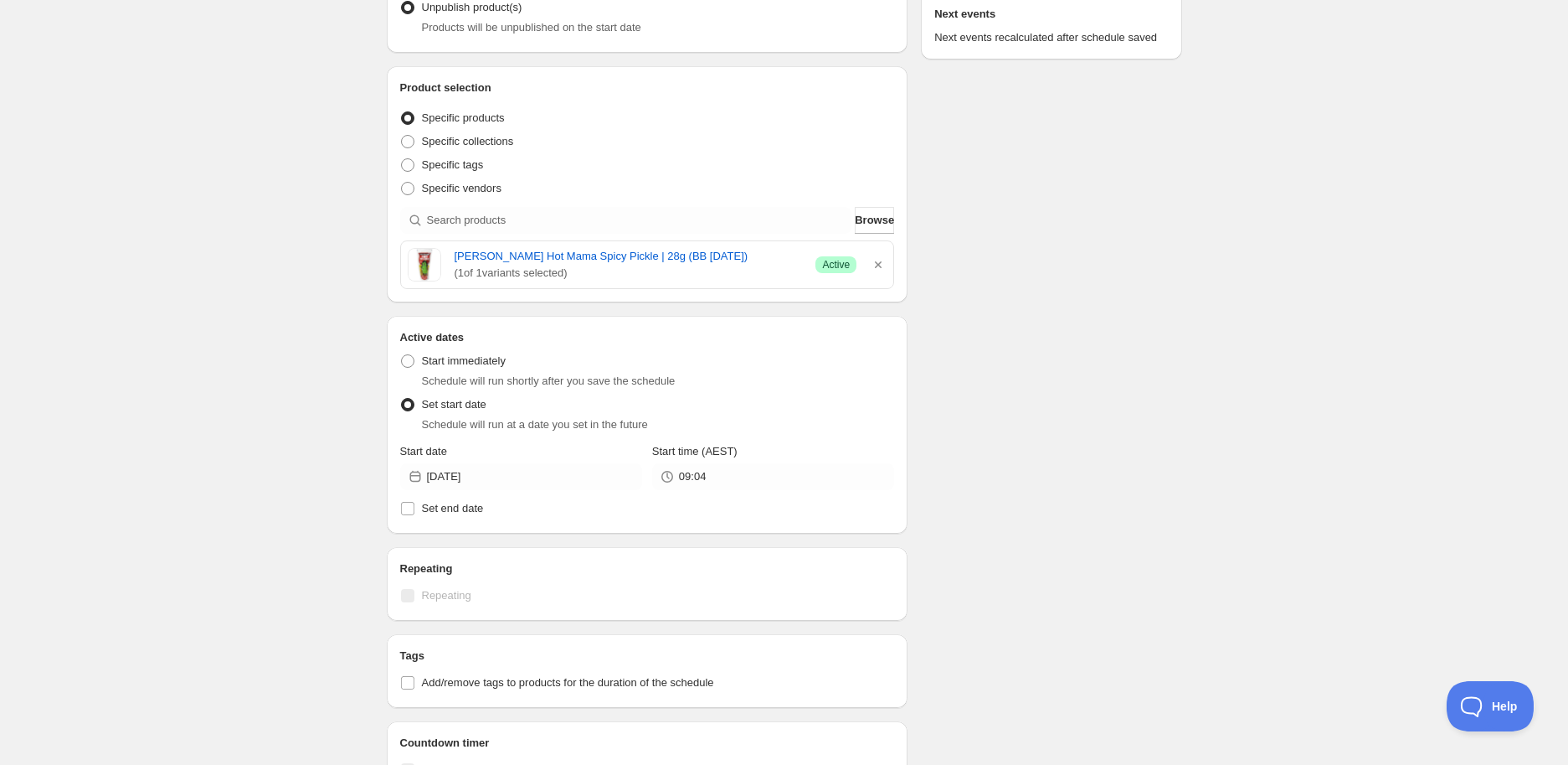
scroll to position [372, 0]
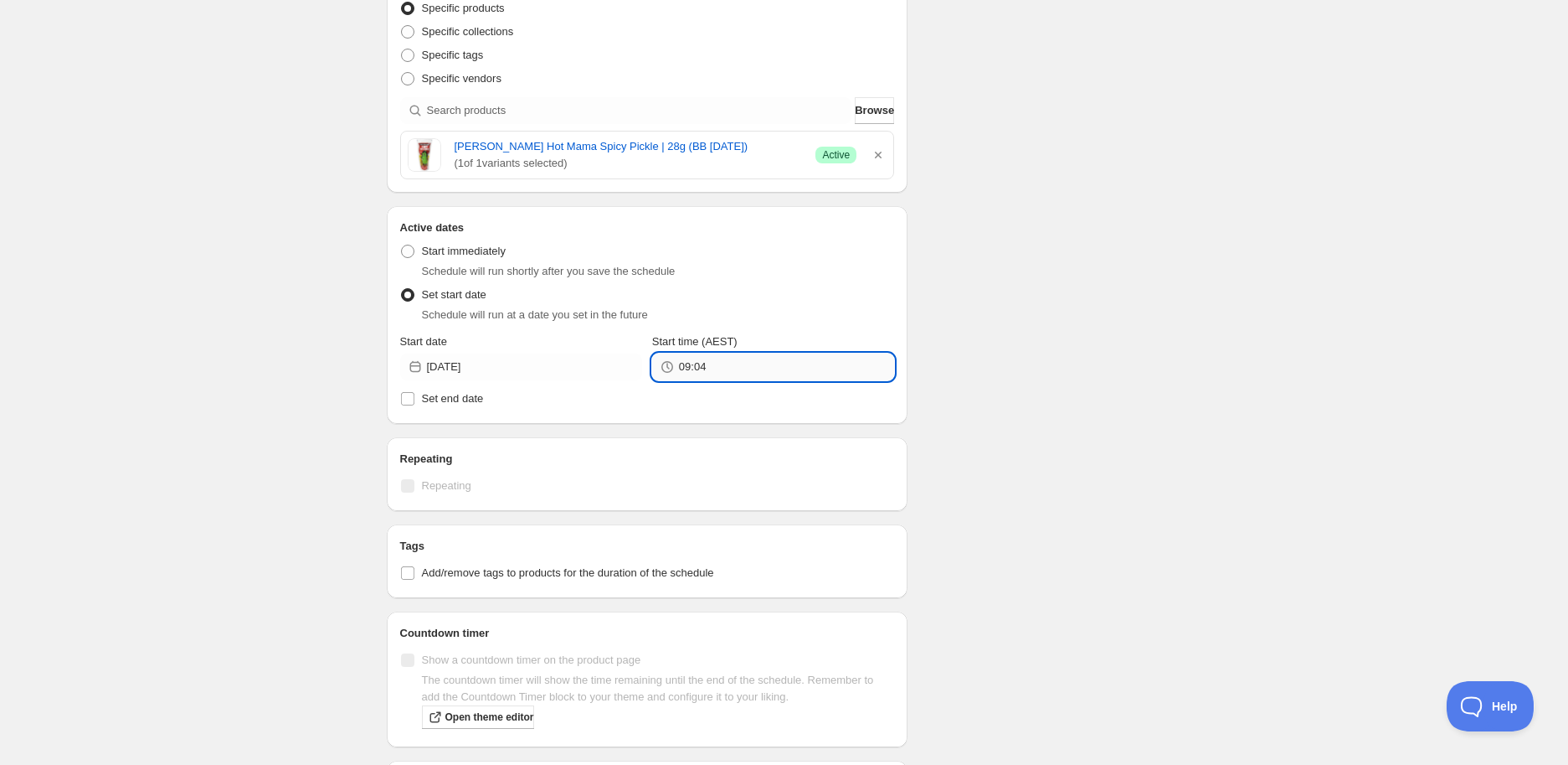
click at [693, 360] on input "09:04" at bounding box center [787, 367] width 215 height 27
click at [707, 697] on button "05:00" at bounding box center [773, 705] width 232 height 27
type input "05:00"
click at [445, 561] on label "Add/remove tags to products for the duration of the schedule" at bounding box center [647, 573] width 494 height 24
click at [415, 566] on input "Add/remove tags to products for the duration of the schedule" at bounding box center [408, 573] width 13 height 13
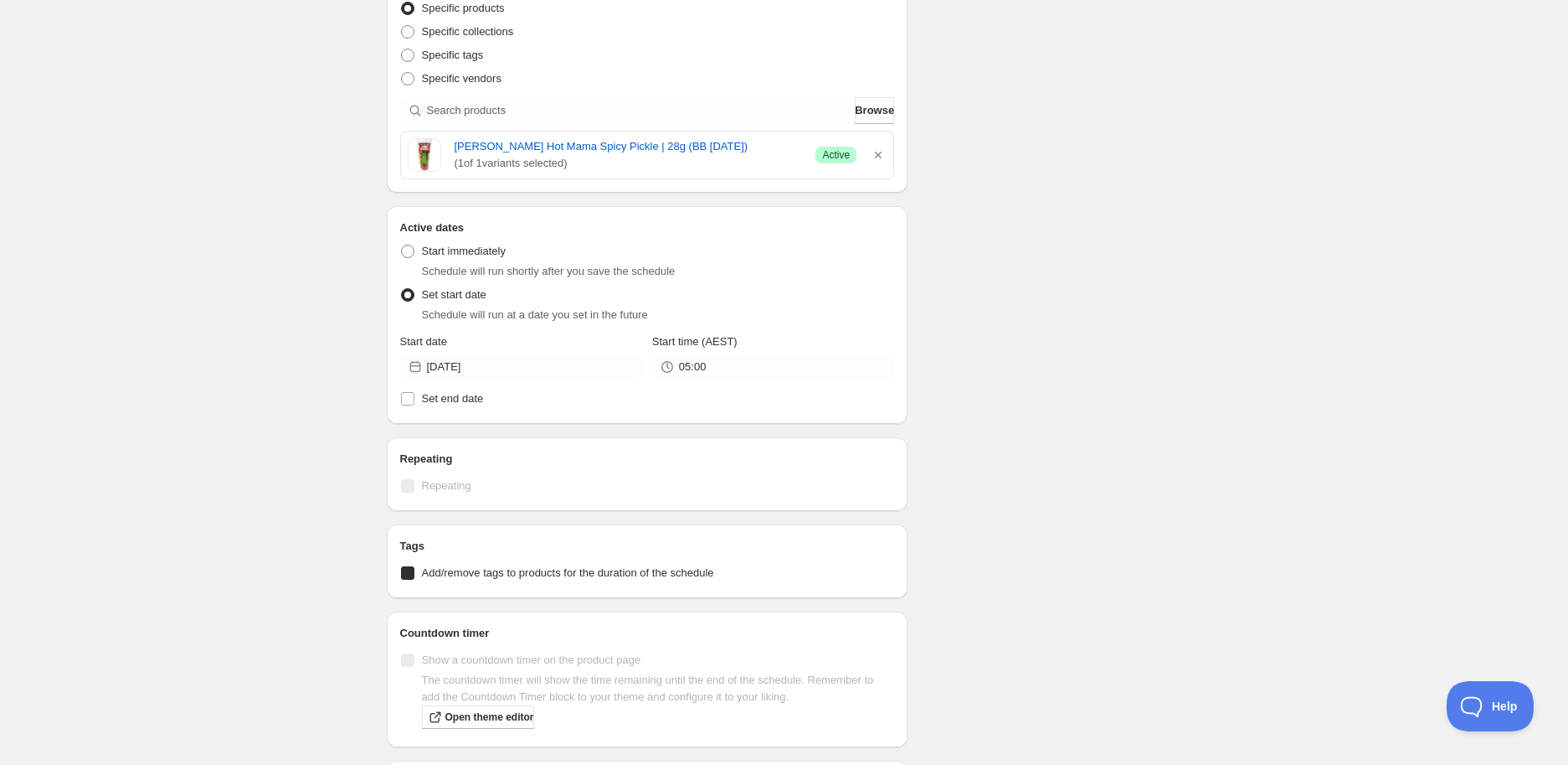
checkbox input "true"
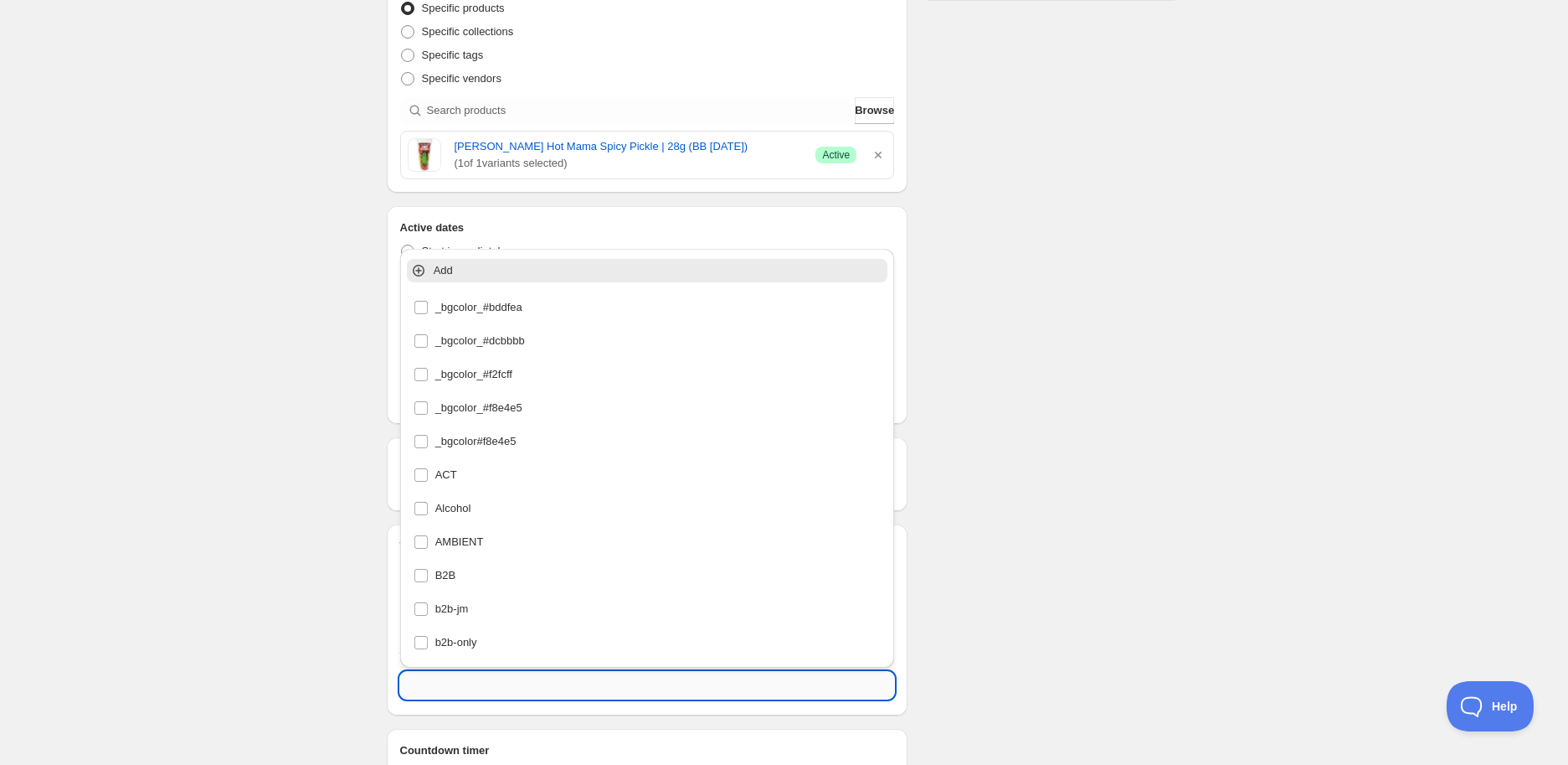
click at [473, 691] on input "text" at bounding box center [647, 685] width 494 height 27
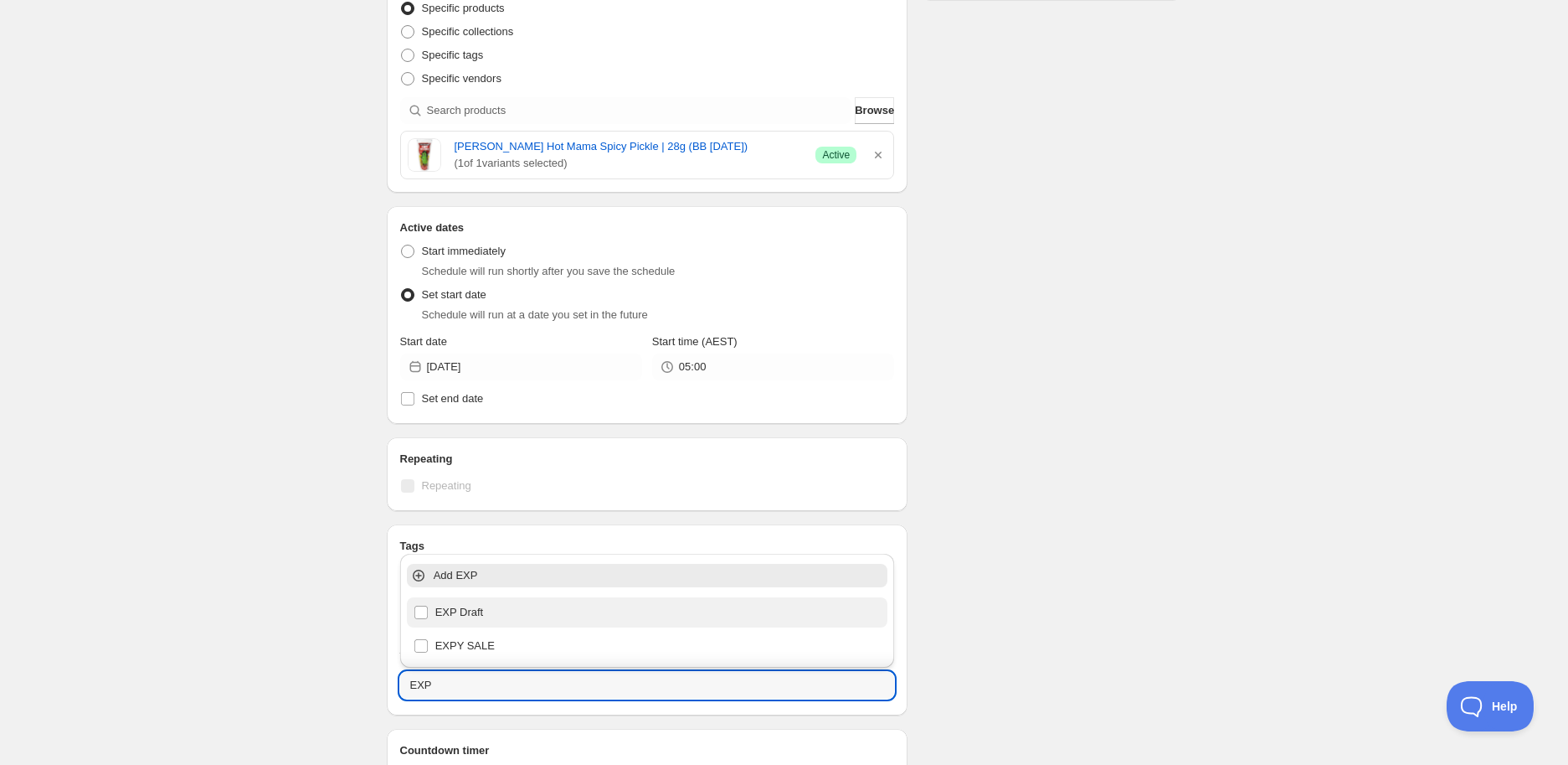
click at [515, 616] on div "EXP Draft" at bounding box center [647, 612] width 468 height 24
type input "EXP Draft"
checkbox input "true"
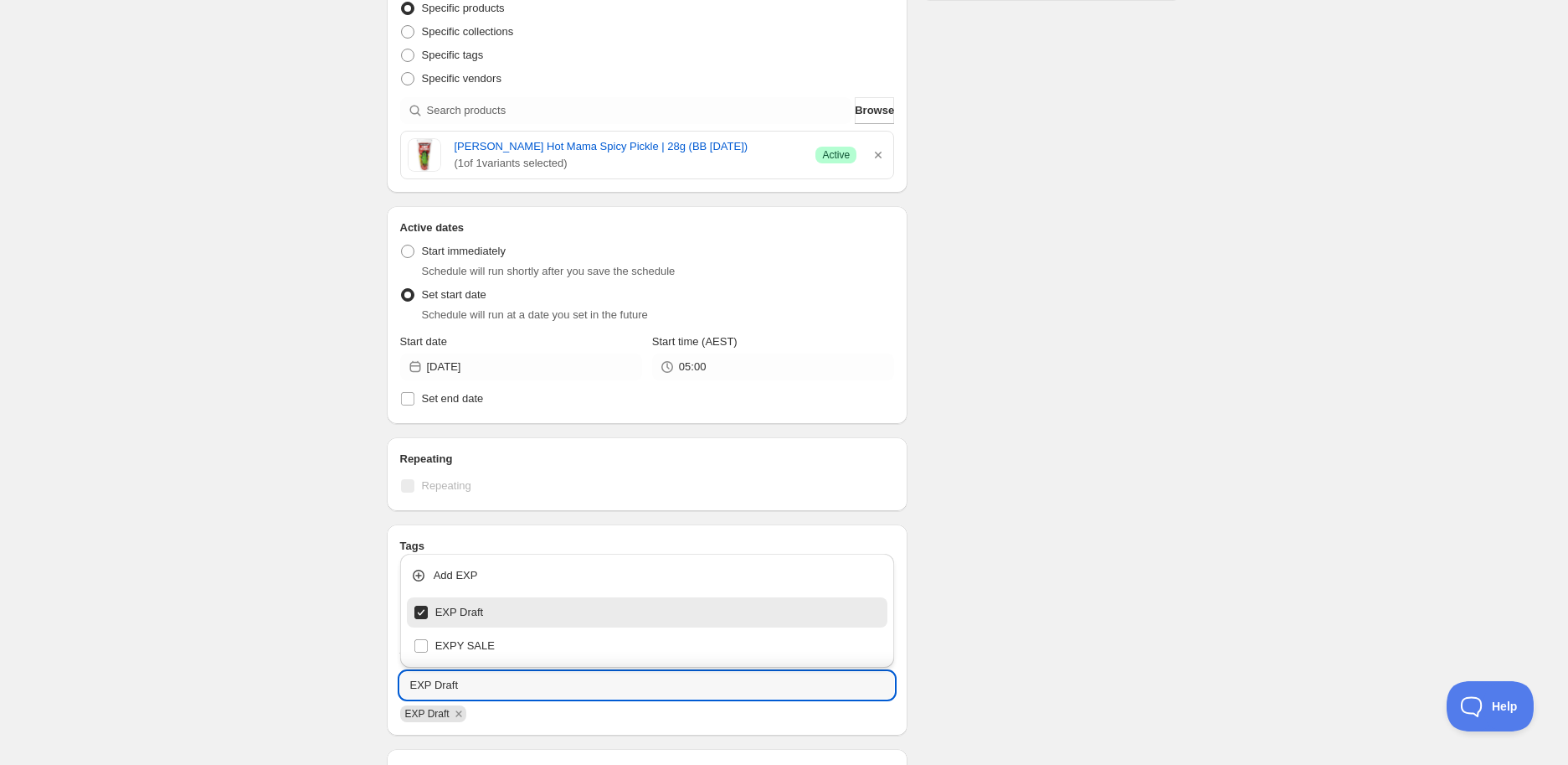
type input "EXP Draft"
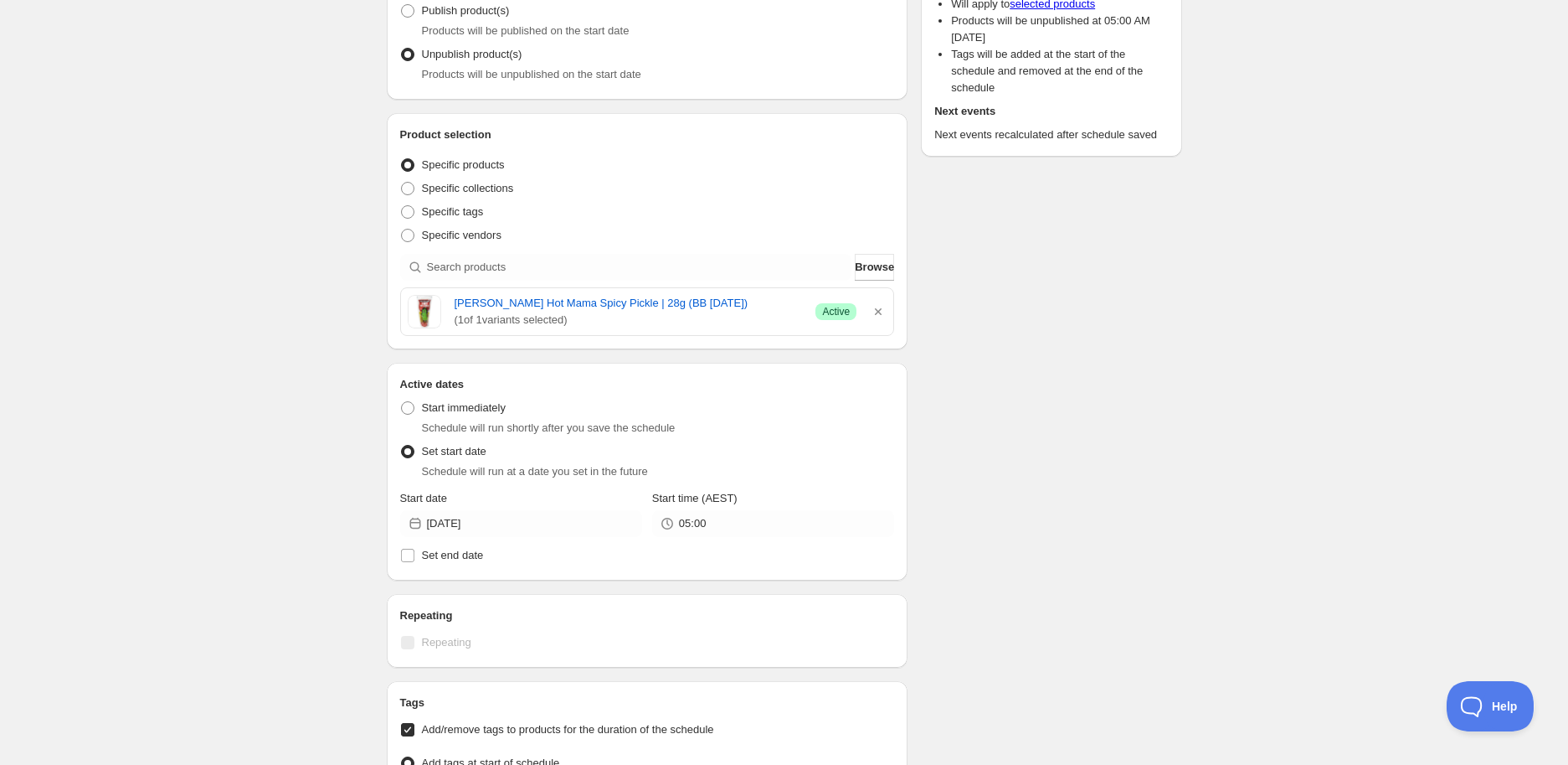
scroll to position [0, 0]
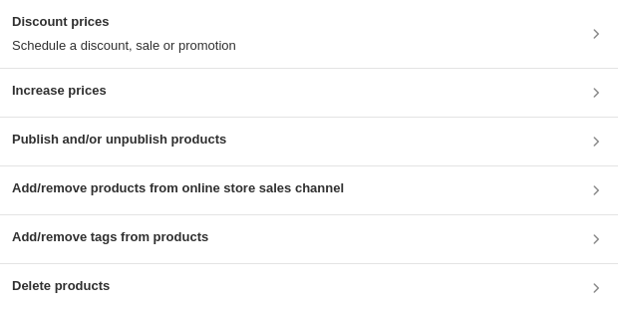
click at [243, 63] on div "Publish and/or unpublish products" at bounding box center [309, 142] width 594 height 24
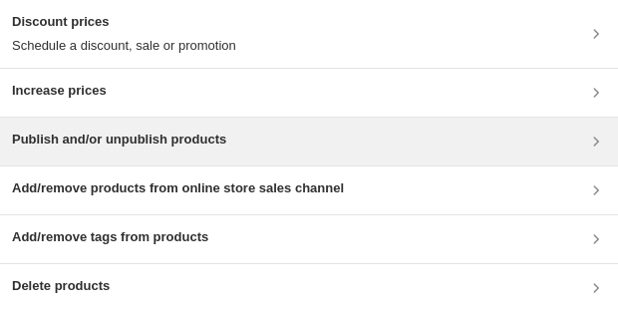
click at [214, 63] on div "Publish and/or unpublish products" at bounding box center [309, 142] width 618 height 48
